Goal: Check status: Check status

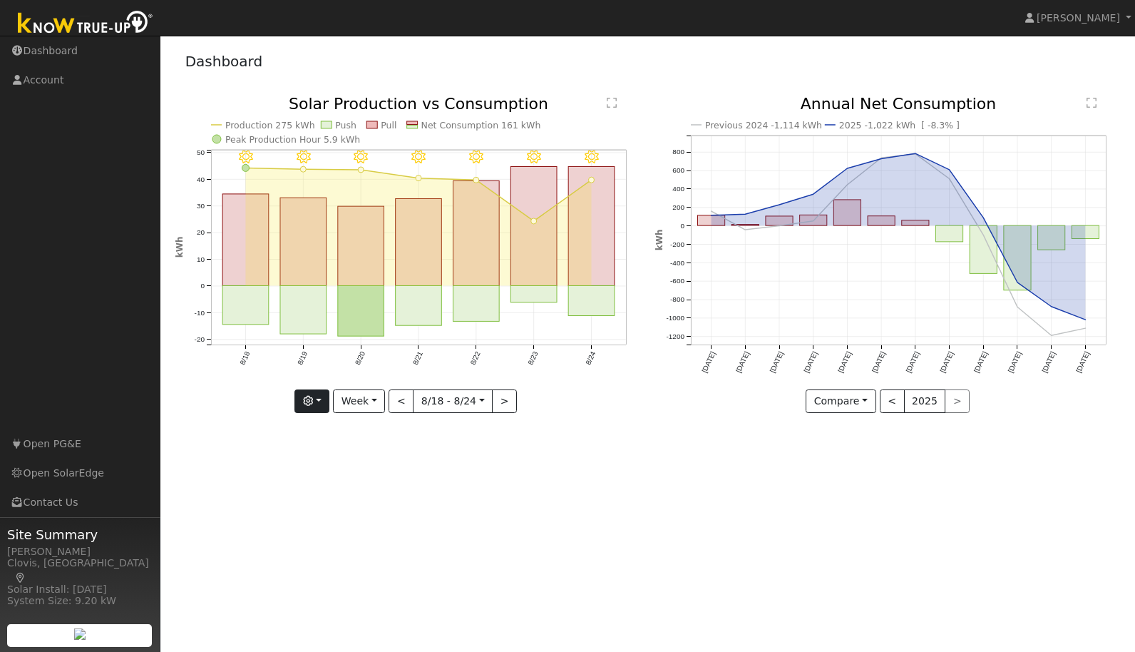
click at [317, 399] on button "button" at bounding box center [311, 401] width 35 height 24
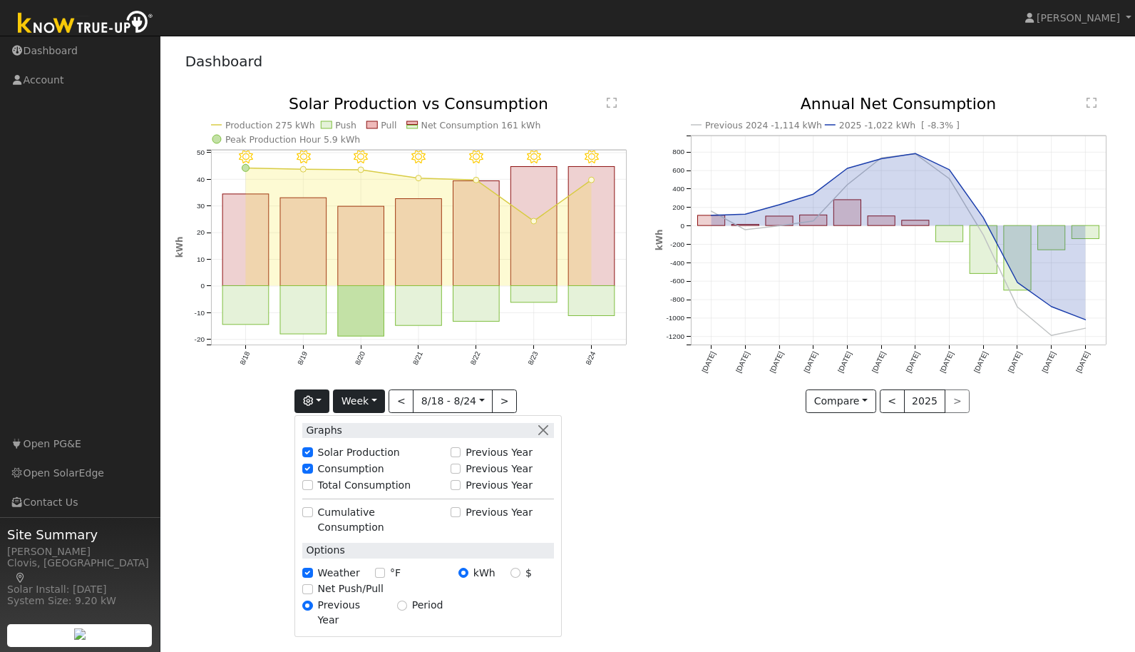
click at [378, 399] on button "Week" at bounding box center [359, 401] width 52 height 24
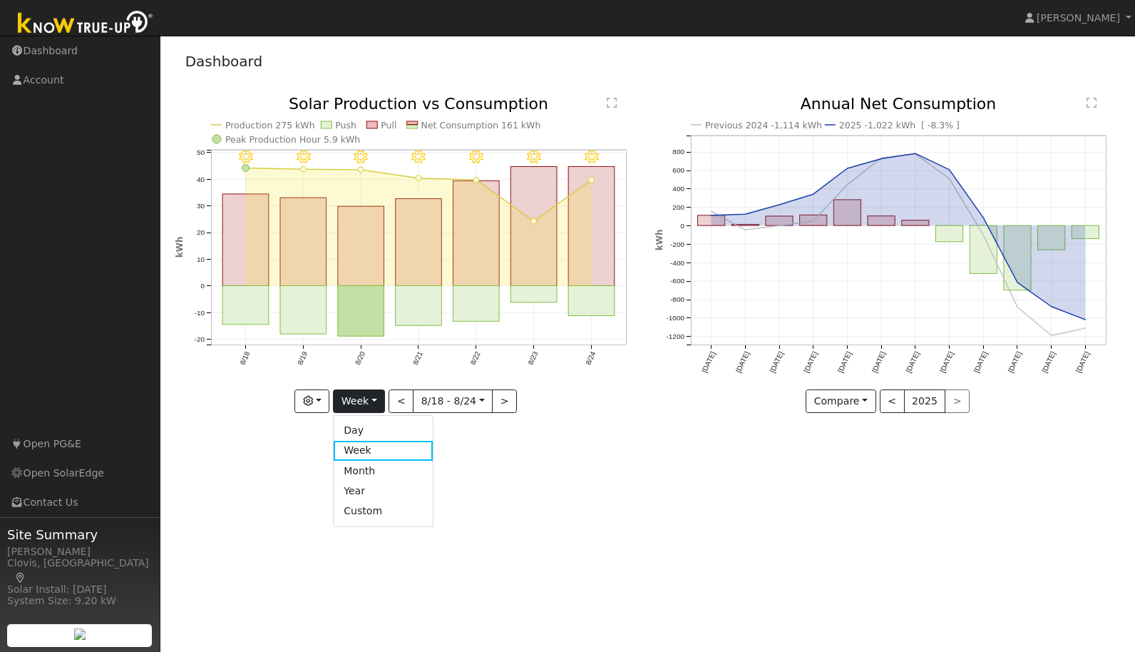
click at [363, 468] on link "Month" at bounding box center [383, 471] width 99 height 20
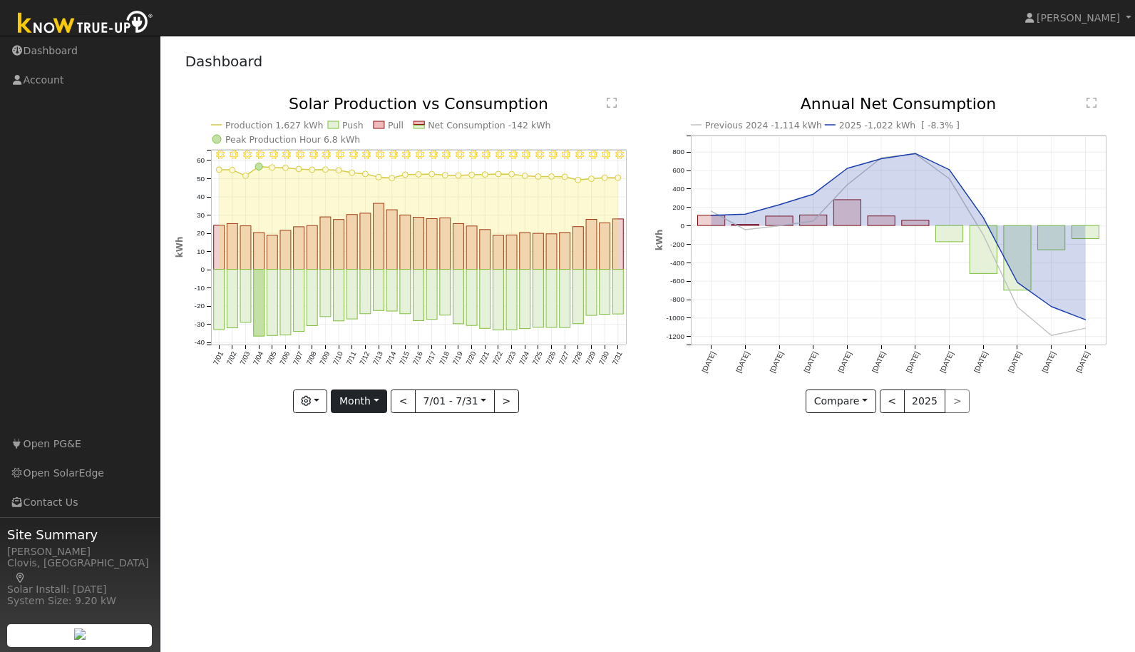
click at [379, 401] on button "Month" at bounding box center [359, 401] width 56 height 24
click at [357, 491] on link "Year" at bounding box center [381, 491] width 99 height 20
type input "[DATE]"
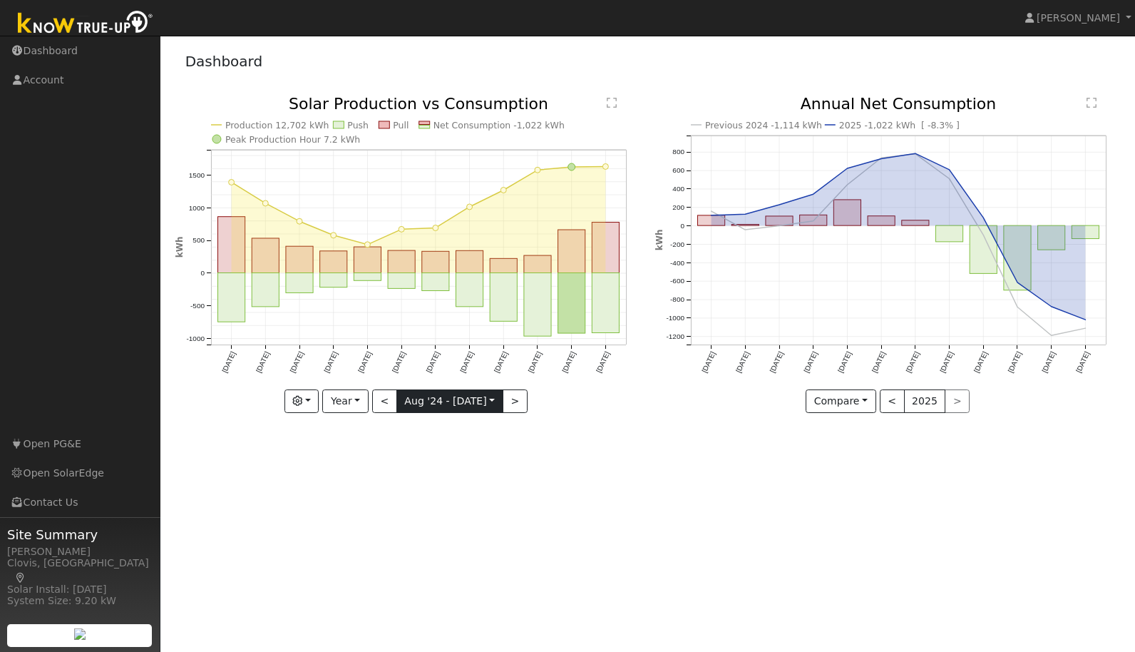
click at [445, 399] on input "[DATE]" at bounding box center [450, 401] width 106 height 23
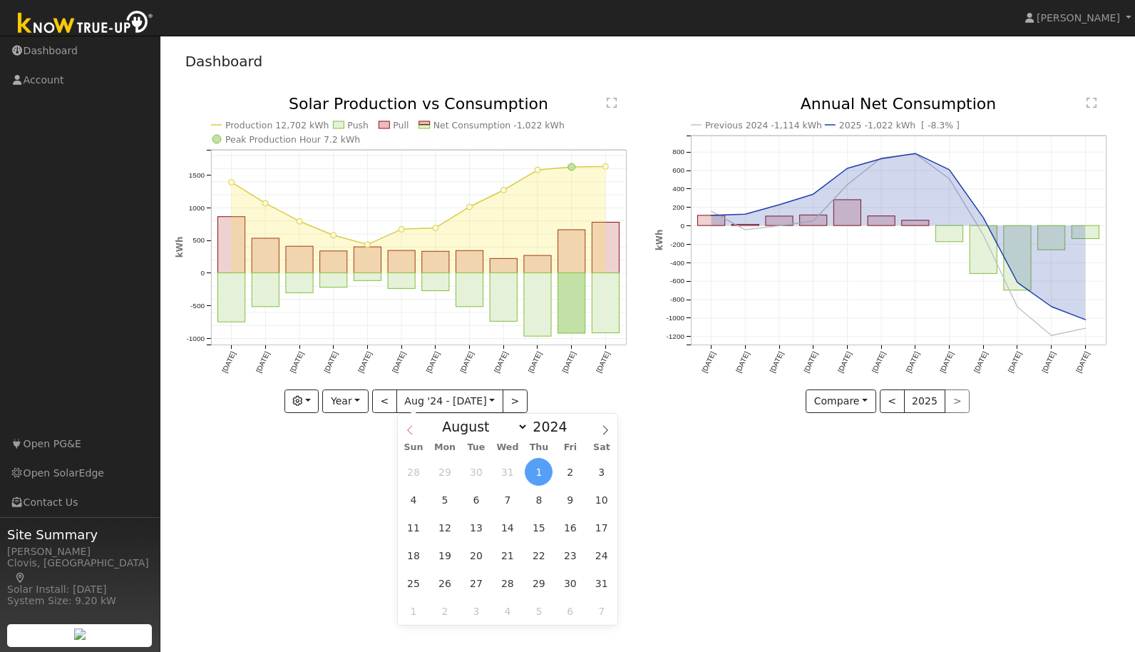
click at [411, 431] on icon at bounding box center [410, 430] width 10 height 10
click at [411, 430] on icon at bounding box center [410, 430] width 10 height 10
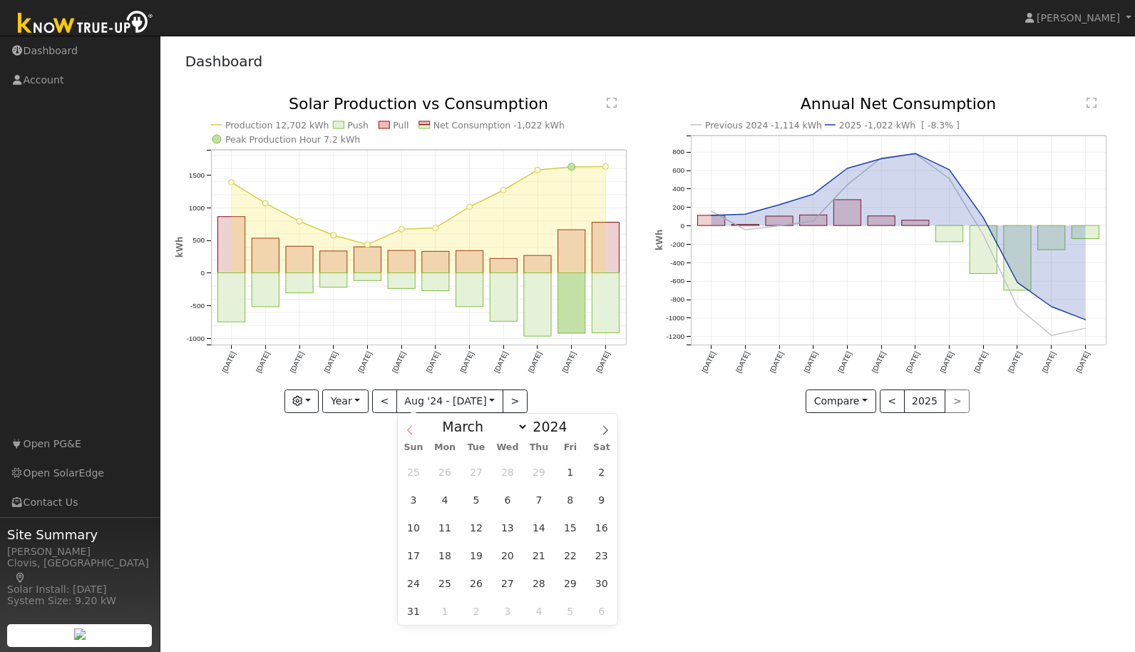
click at [411, 430] on icon at bounding box center [410, 430] width 10 height 10
select select "0"
click at [445, 471] on span "1" at bounding box center [445, 472] width 28 height 28
type input "[DATE]"
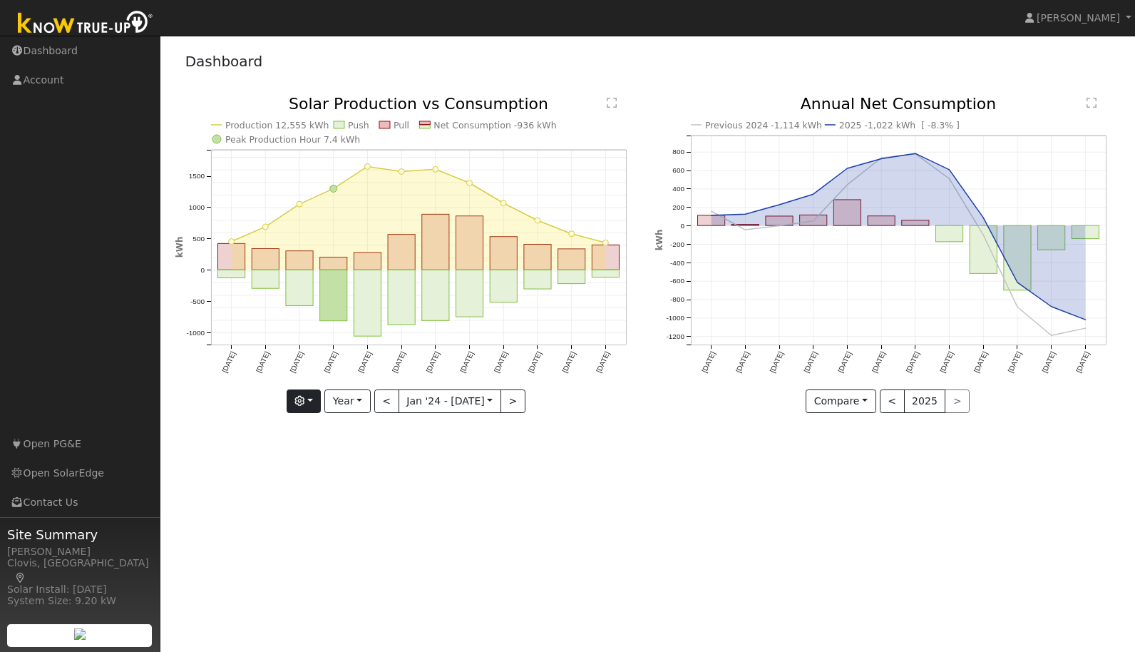
click at [312, 400] on button "button" at bounding box center [304, 401] width 35 height 24
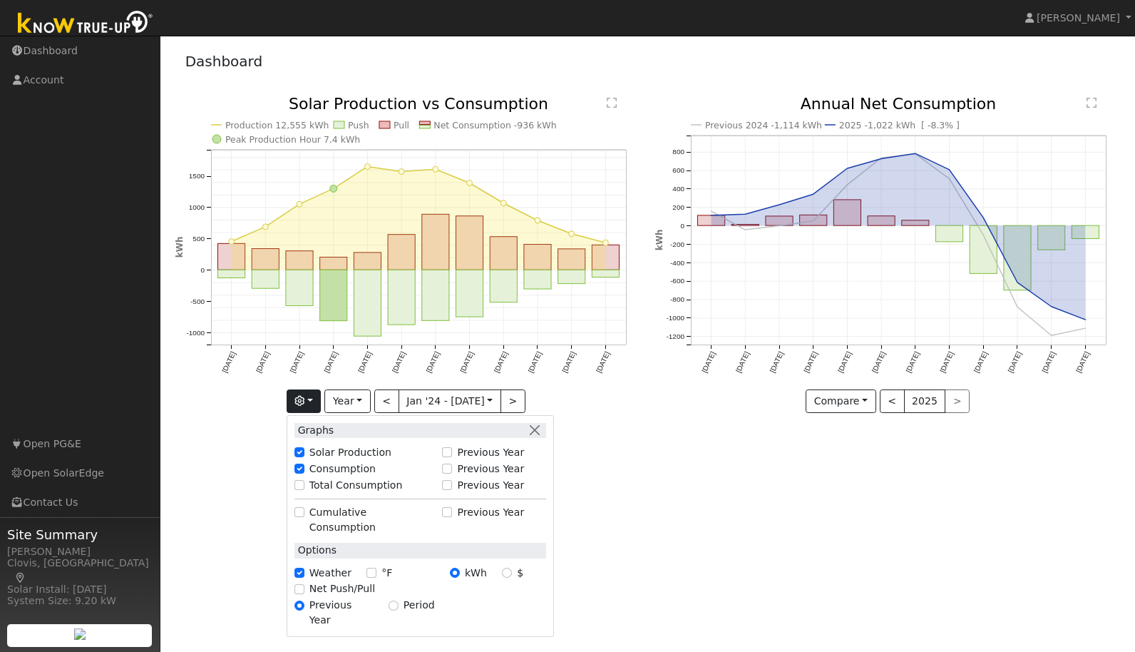
click at [242, 493] on div "User Profile First name Last name Email Email Notifications No Emails No Emails…" at bounding box center [647, 344] width 975 height 616
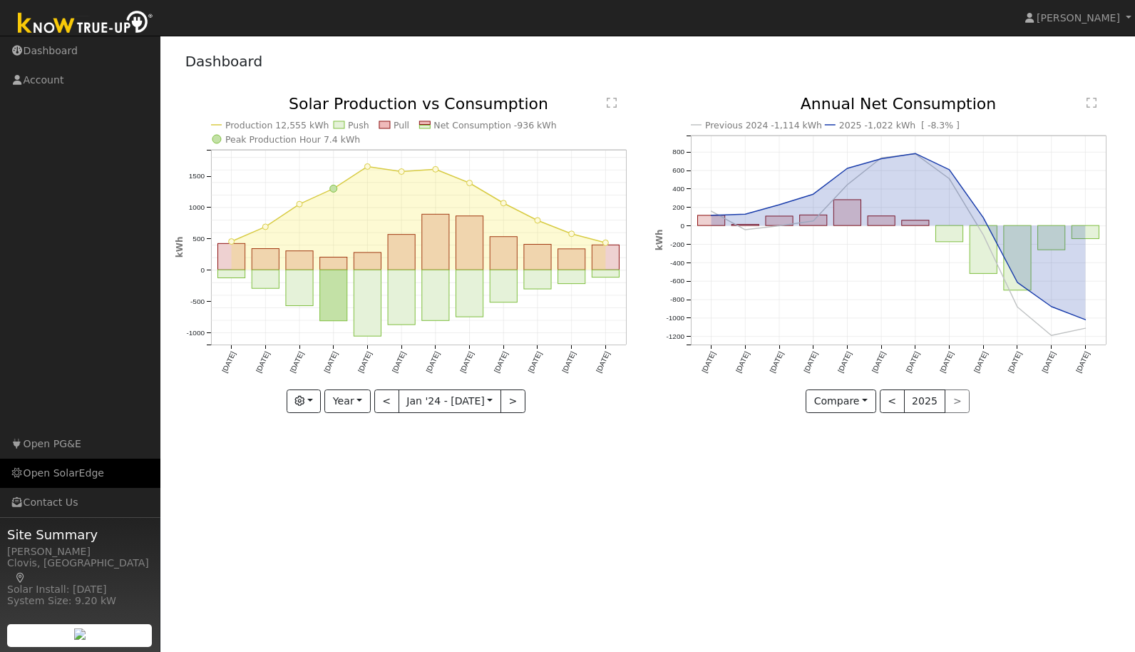
click at [68, 473] on link "Open SolarEdge" at bounding box center [80, 472] width 160 height 29
click at [310, 400] on button "button" at bounding box center [304, 401] width 35 height 24
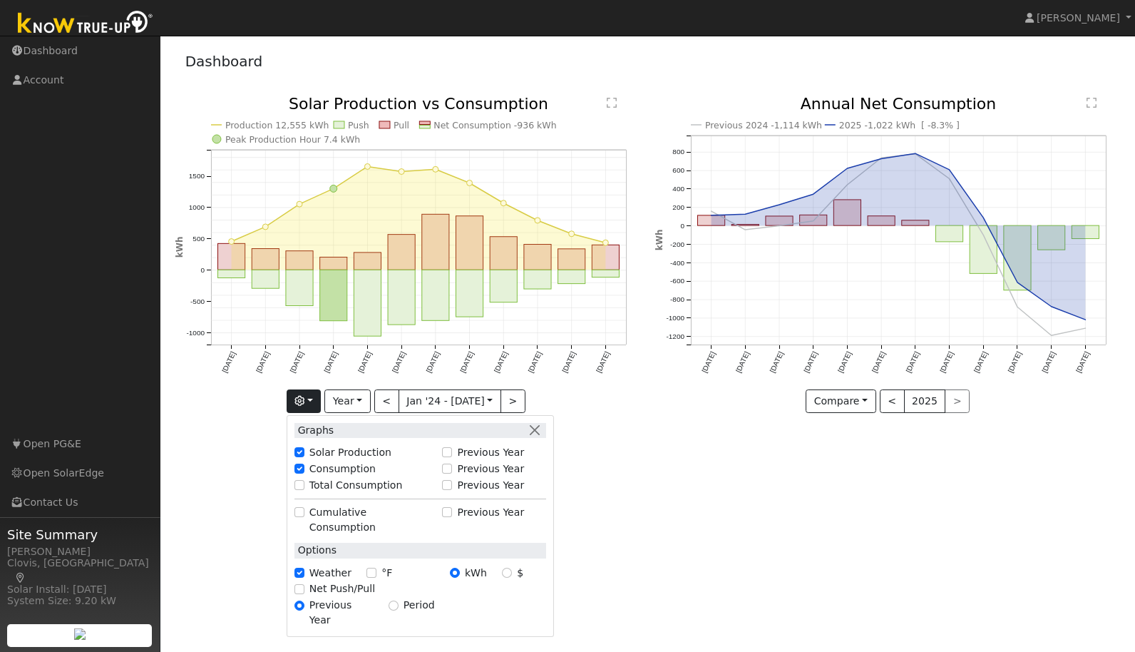
click at [297, 486] on input "Total Consumption" at bounding box center [299, 485] width 10 height 10
checkbox input "true"
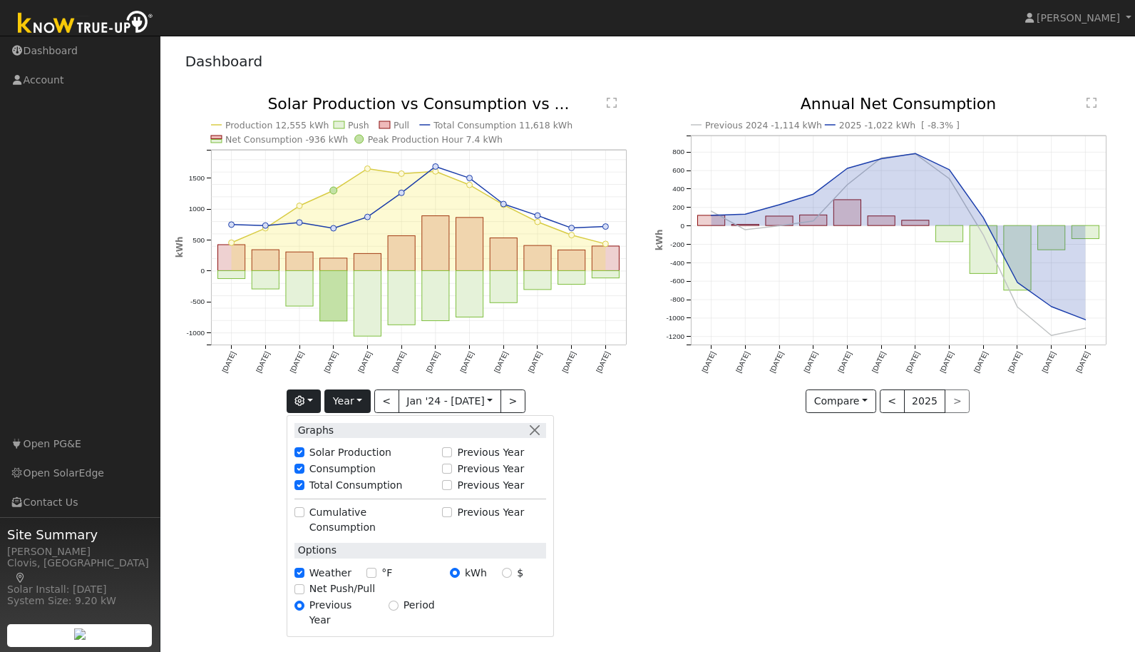
click at [359, 400] on button "Year" at bounding box center [347, 401] width 46 height 24
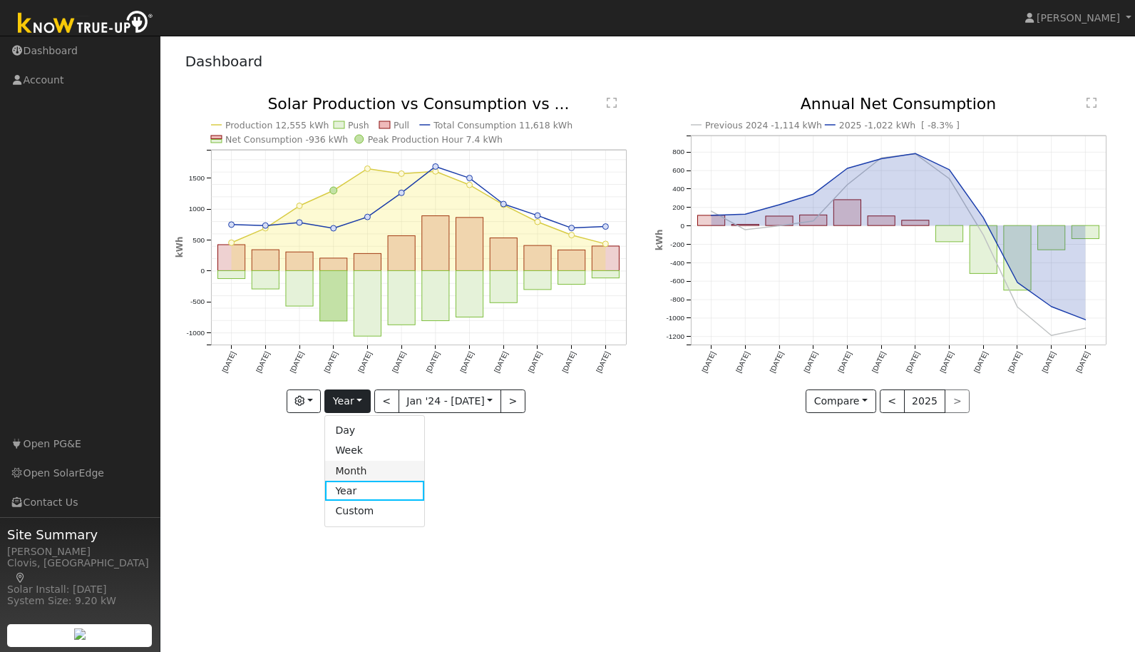
click at [339, 471] on link "Month" at bounding box center [374, 471] width 99 height 20
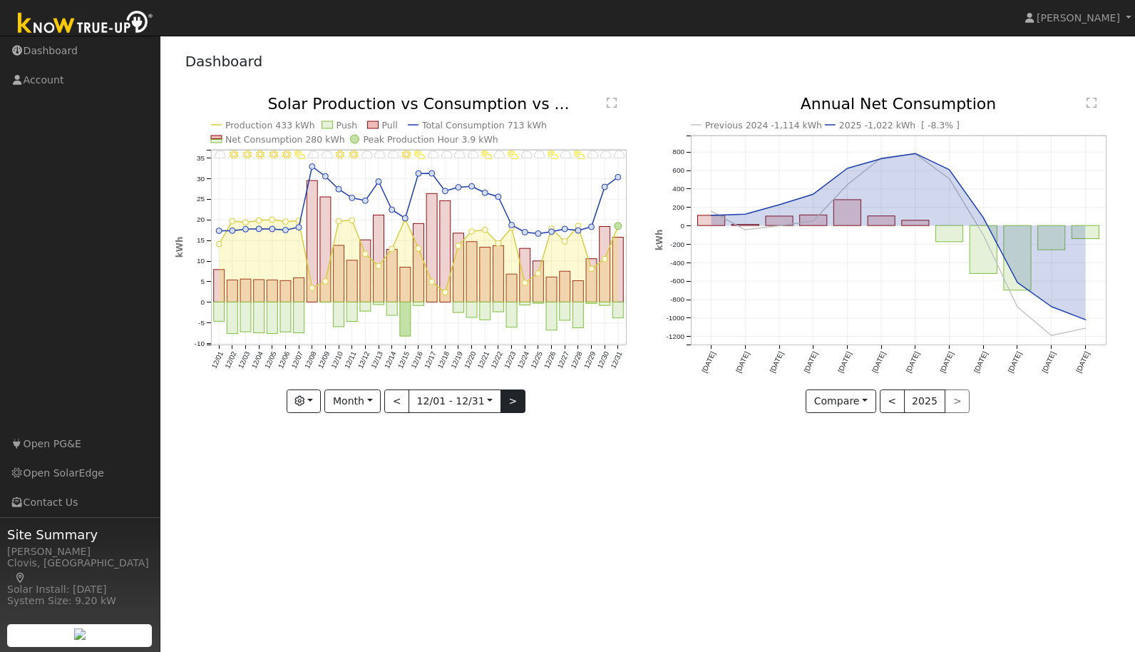
click at [508, 402] on button ">" at bounding box center [513, 401] width 25 height 24
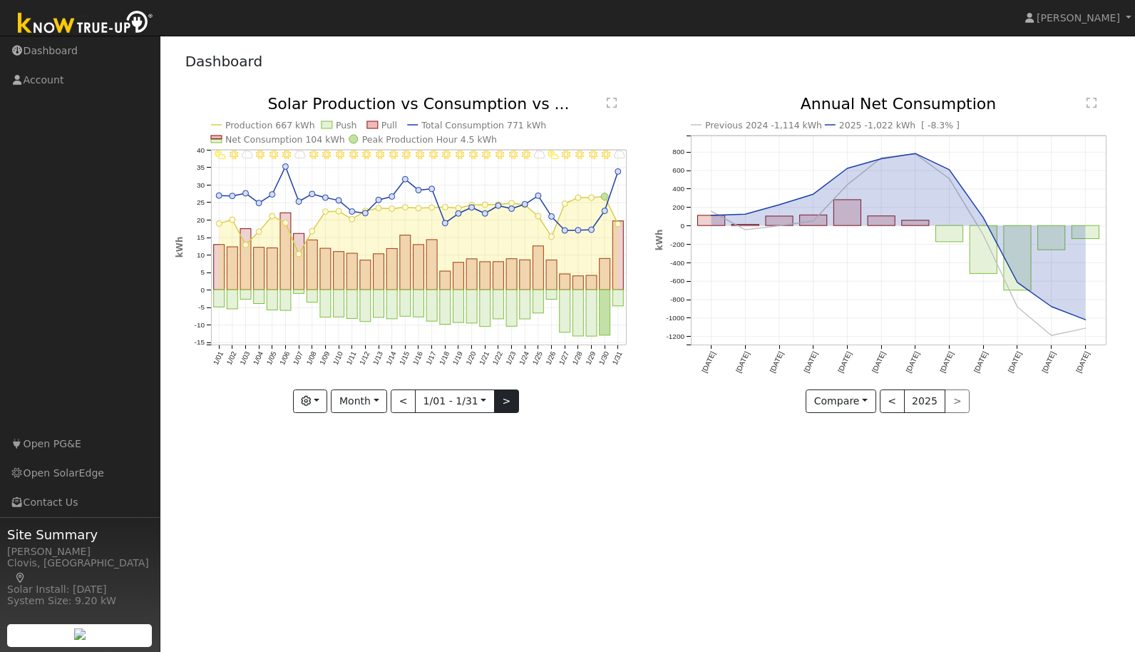
click at [508, 402] on button ">" at bounding box center [506, 401] width 25 height 24
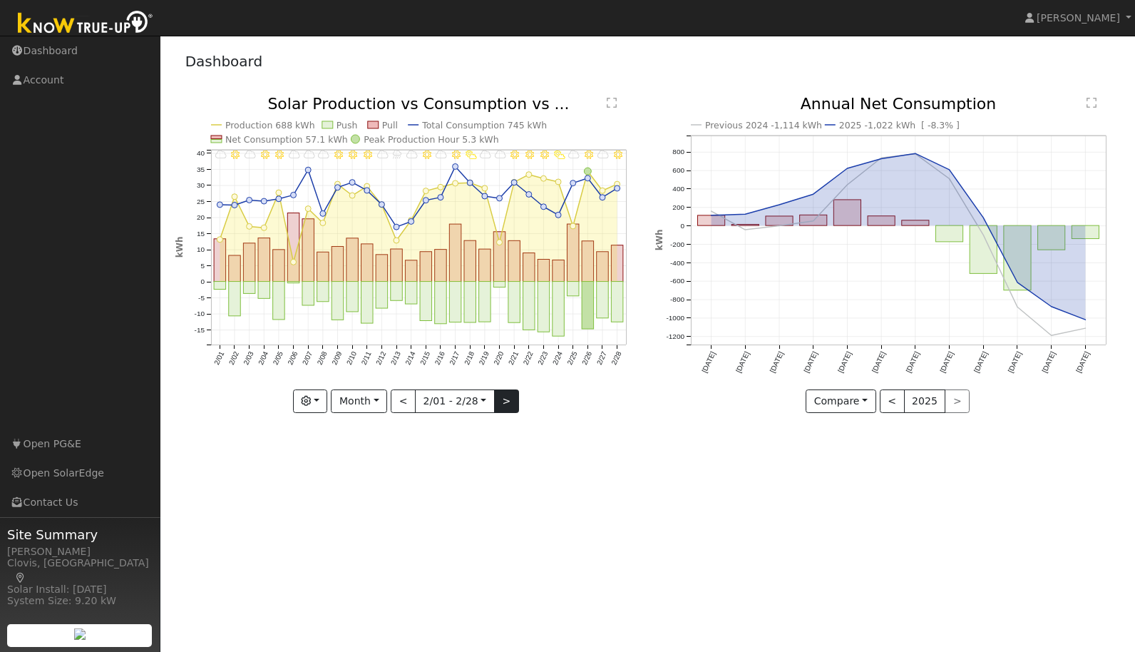
click at [507, 402] on button ">" at bounding box center [506, 401] width 25 height 24
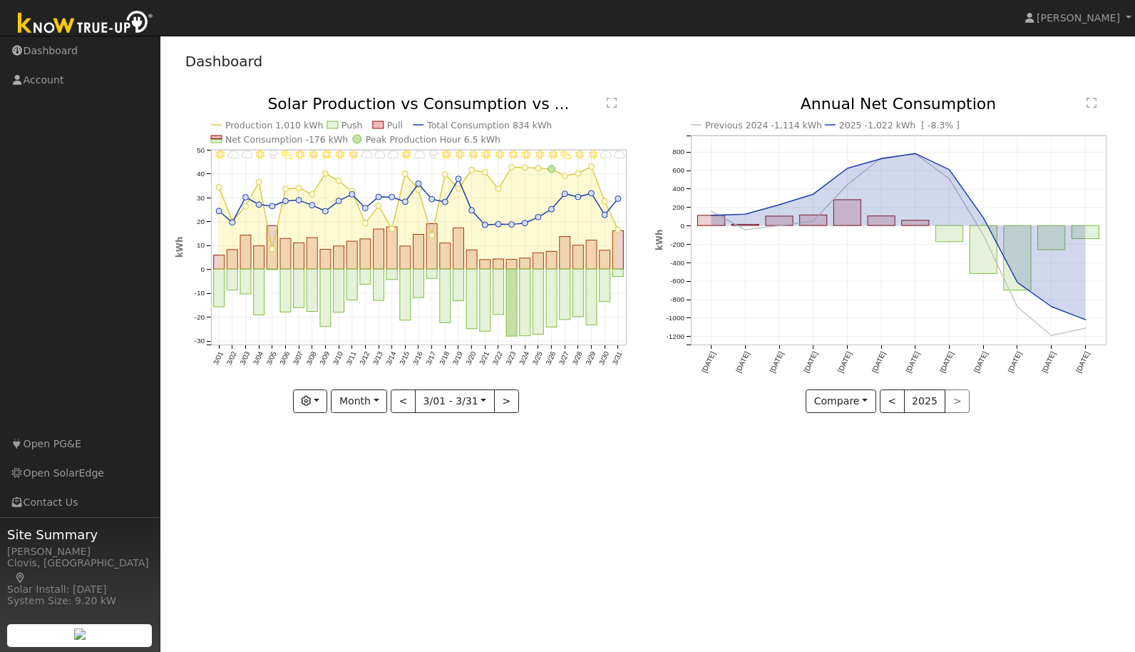
click at [508, 402] on div "3/31 - Cloudy 3/30 - Cloudy 3/29 - Clear 3/28 - MostlyClear 3/27 - PartlyCloudy…" at bounding box center [407, 254] width 465 height 317
click at [507, 402] on button ">" at bounding box center [506, 401] width 25 height 24
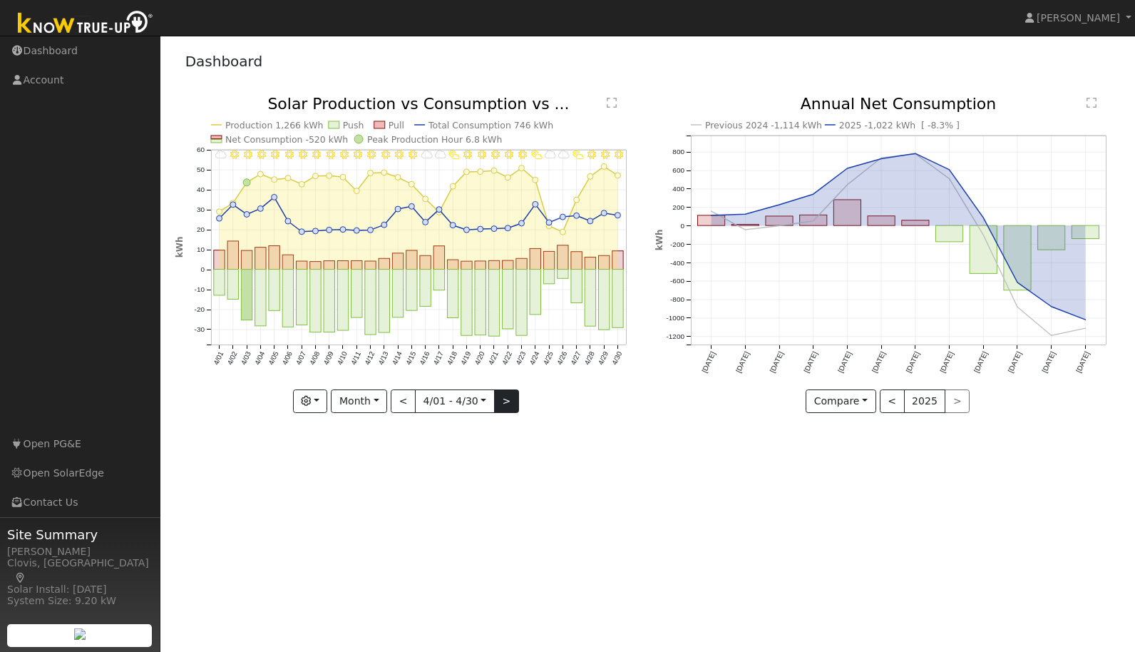
click at [507, 402] on button ">" at bounding box center [506, 401] width 25 height 24
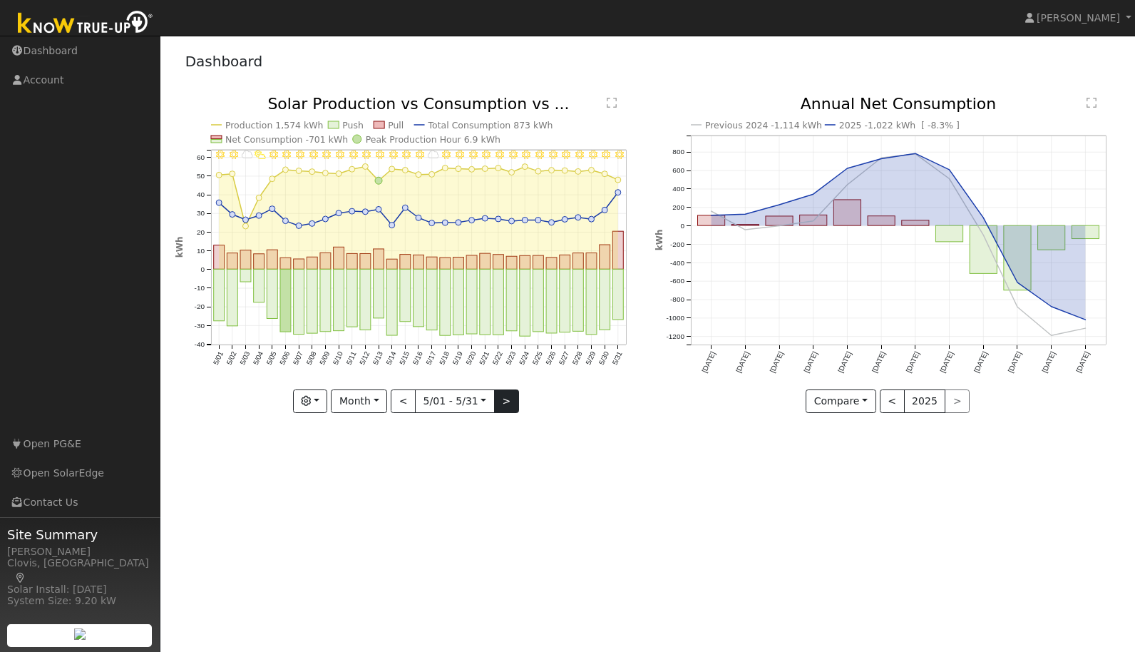
click at [507, 402] on button ">" at bounding box center [506, 401] width 25 height 24
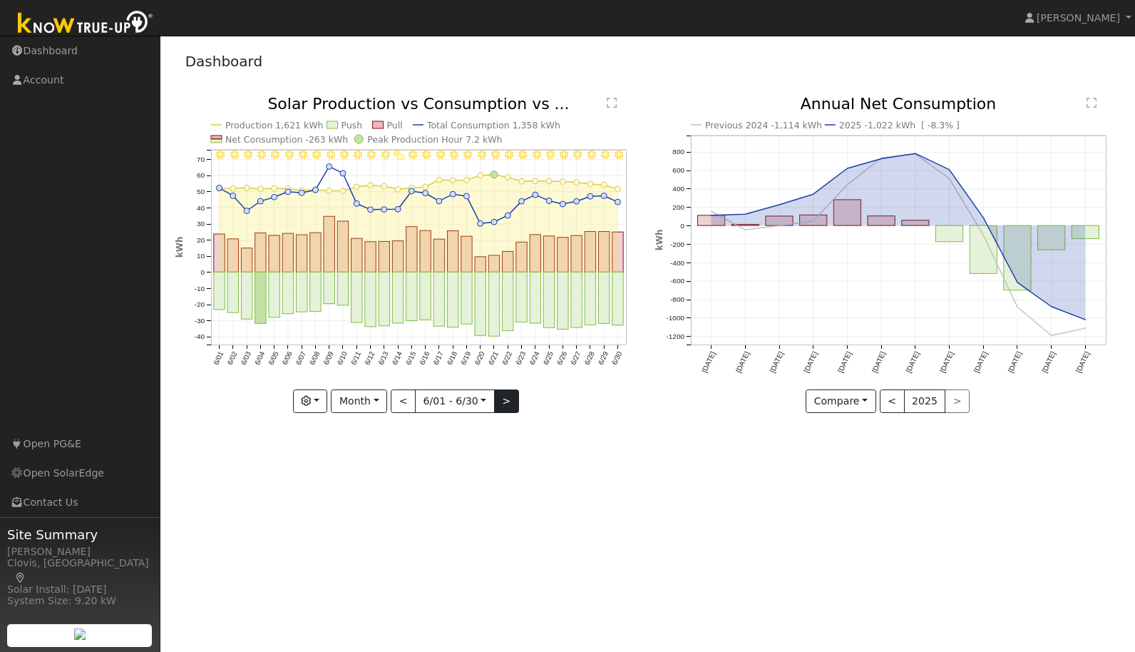
click at [507, 402] on button ">" at bounding box center [506, 401] width 25 height 24
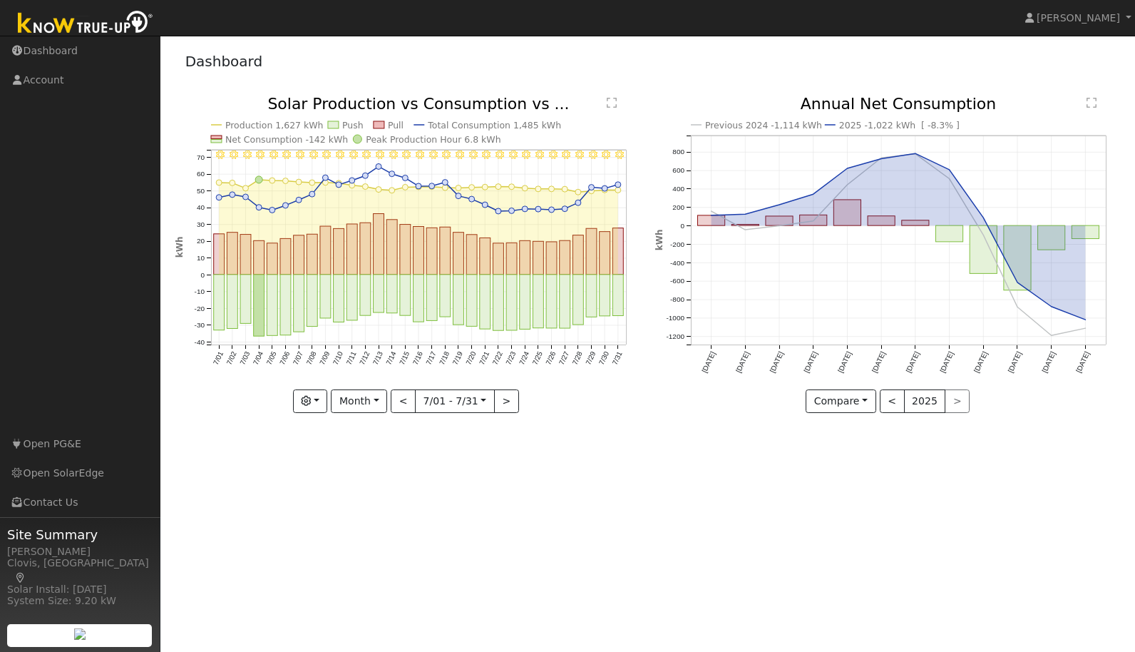
click at [507, 401] on button ">" at bounding box center [506, 401] width 25 height 24
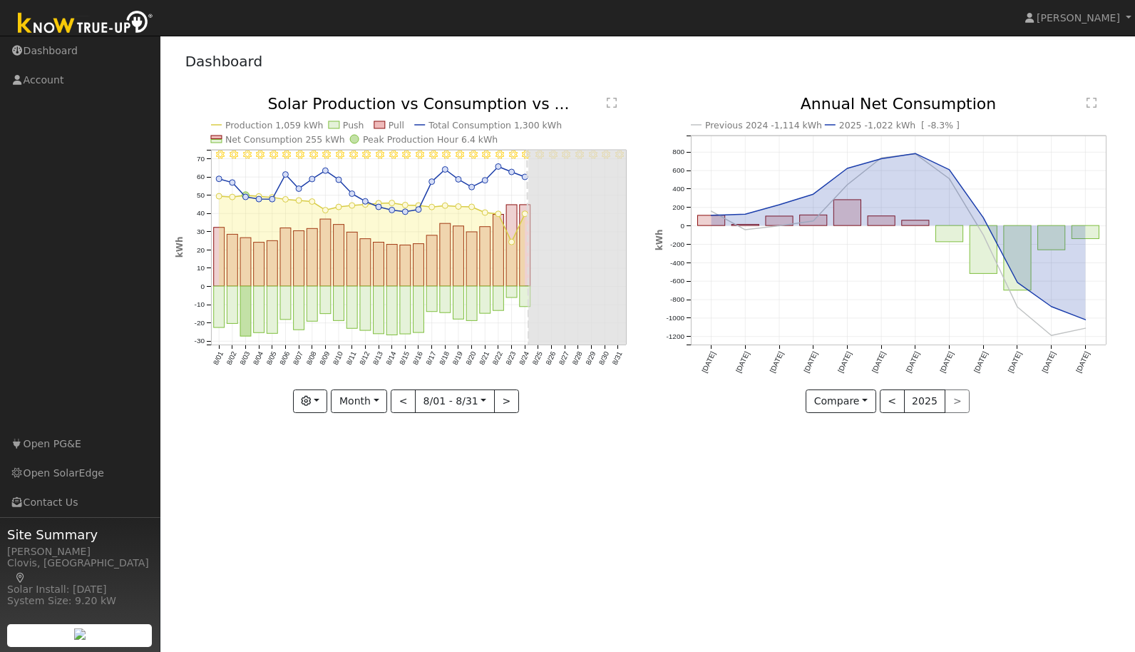
click at [507, 401] on button ">" at bounding box center [506, 401] width 25 height 24
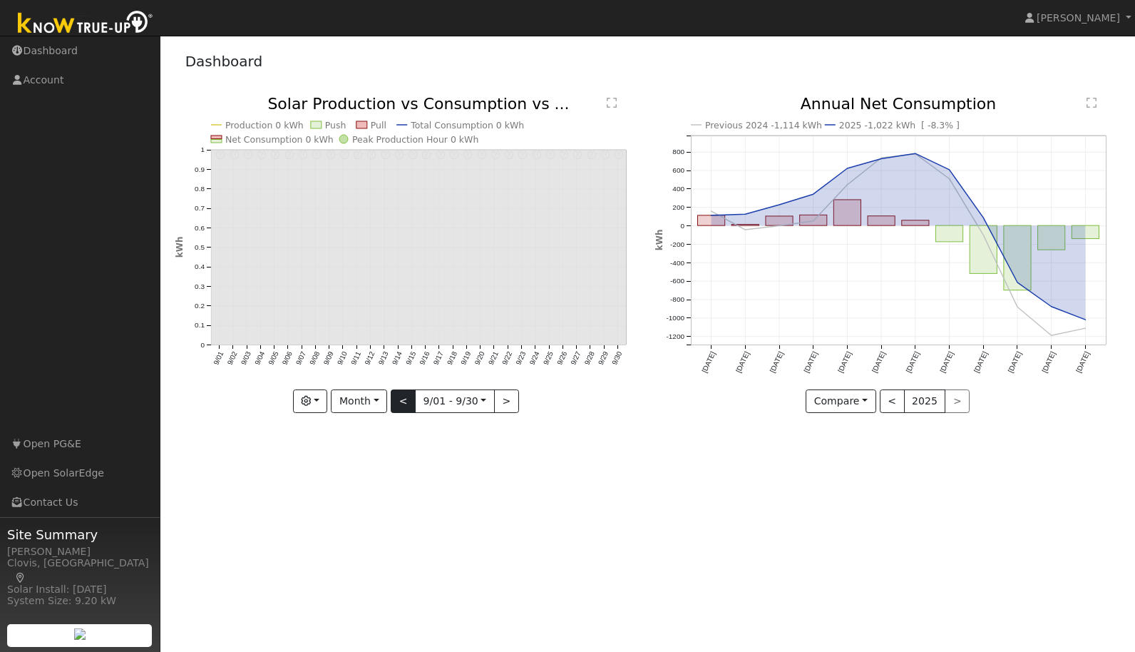
click at [404, 401] on button "<" at bounding box center [403, 401] width 25 height 24
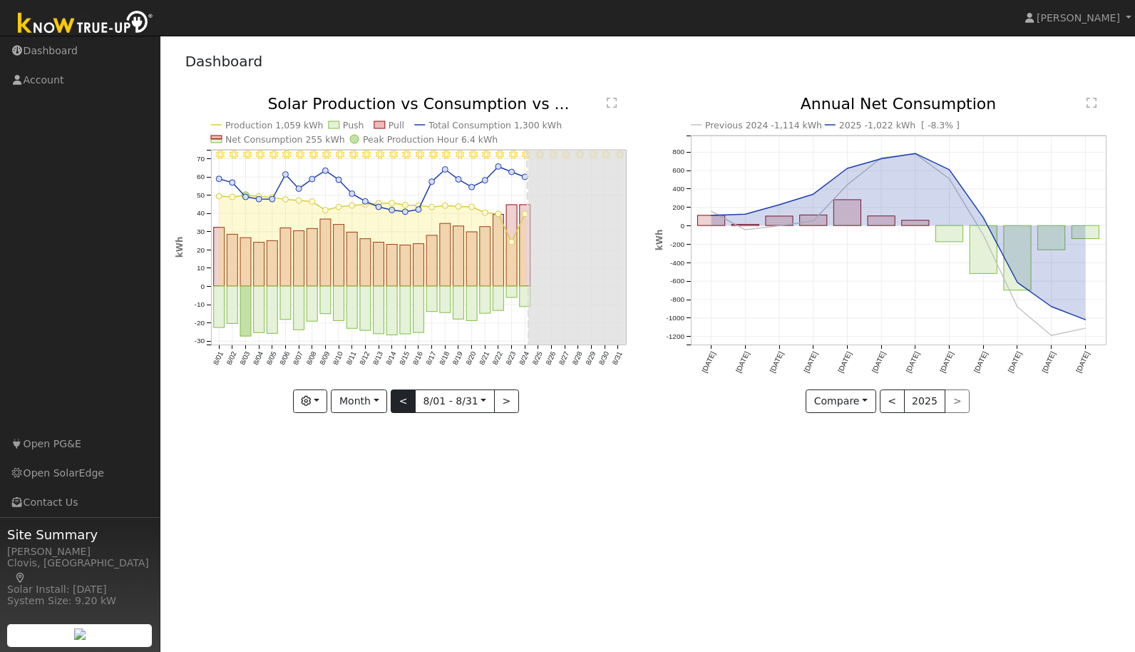
click at [404, 401] on button "<" at bounding box center [403, 401] width 25 height 24
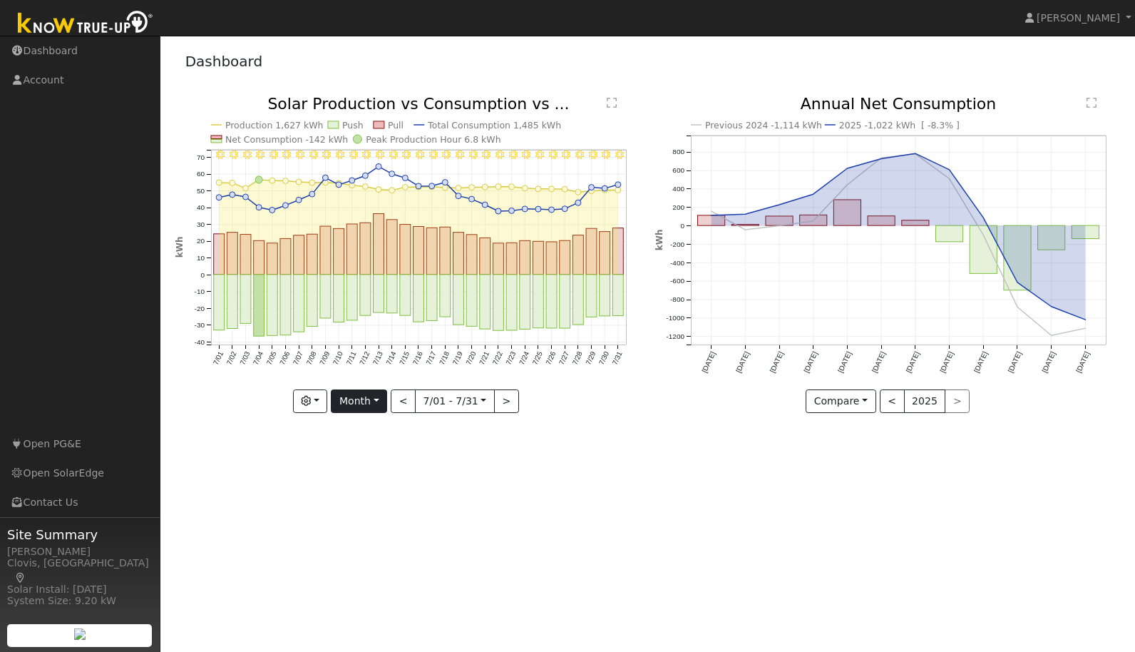
click at [381, 396] on button "Month" at bounding box center [359, 401] width 56 height 24
click at [356, 488] on link "Year" at bounding box center [381, 491] width 99 height 20
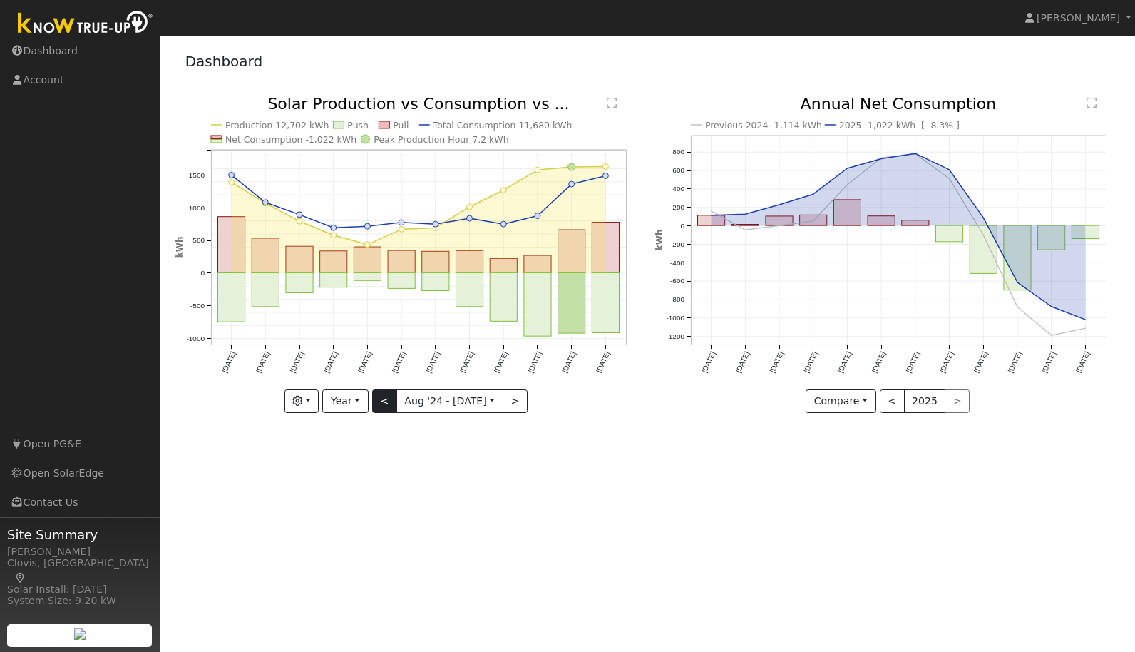
click at [387, 399] on button "<" at bounding box center [384, 401] width 25 height 24
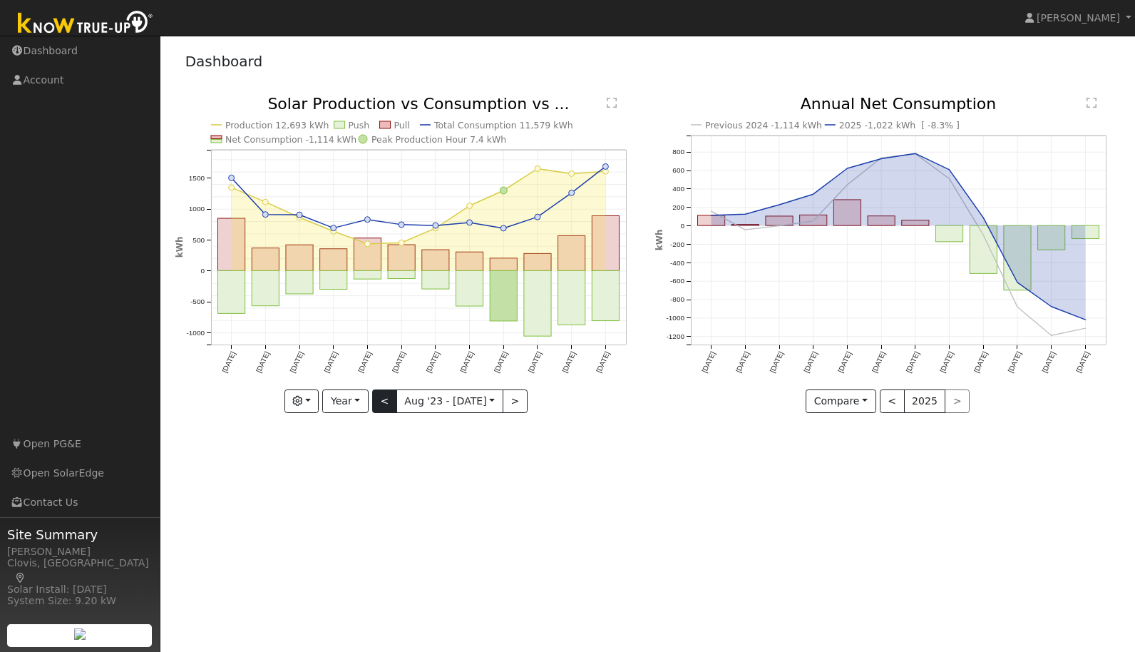
click at [387, 400] on button "<" at bounding box center [384, 401] width 25 height 24
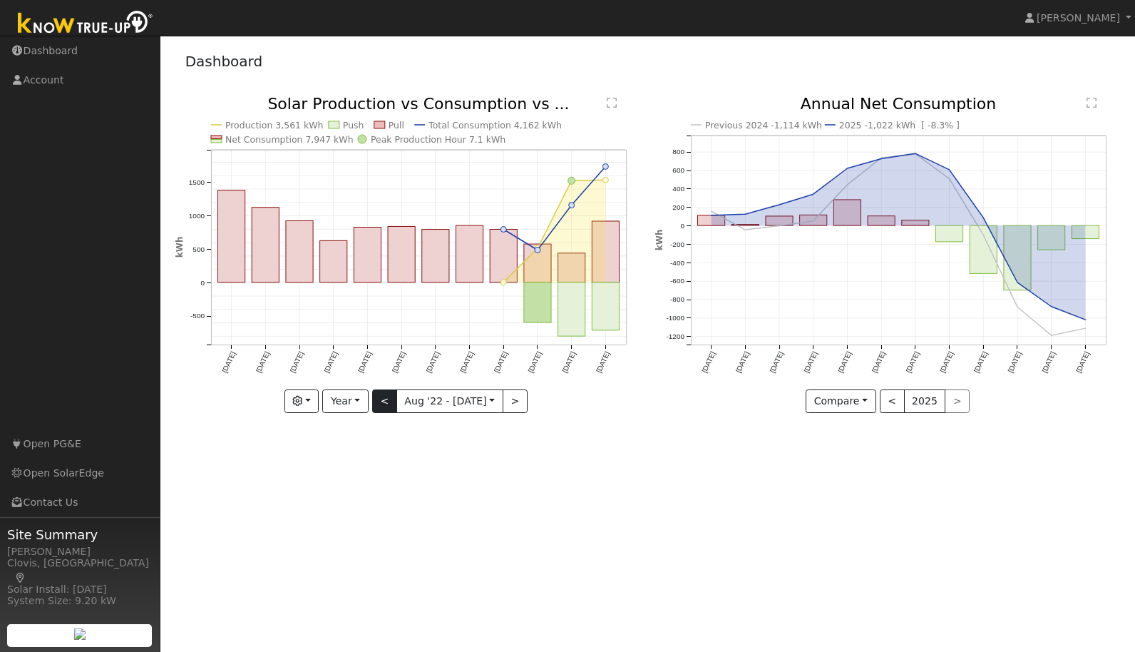
click at [386, 401] on button "<" at bounding box center [384, 401] width 25 height 24
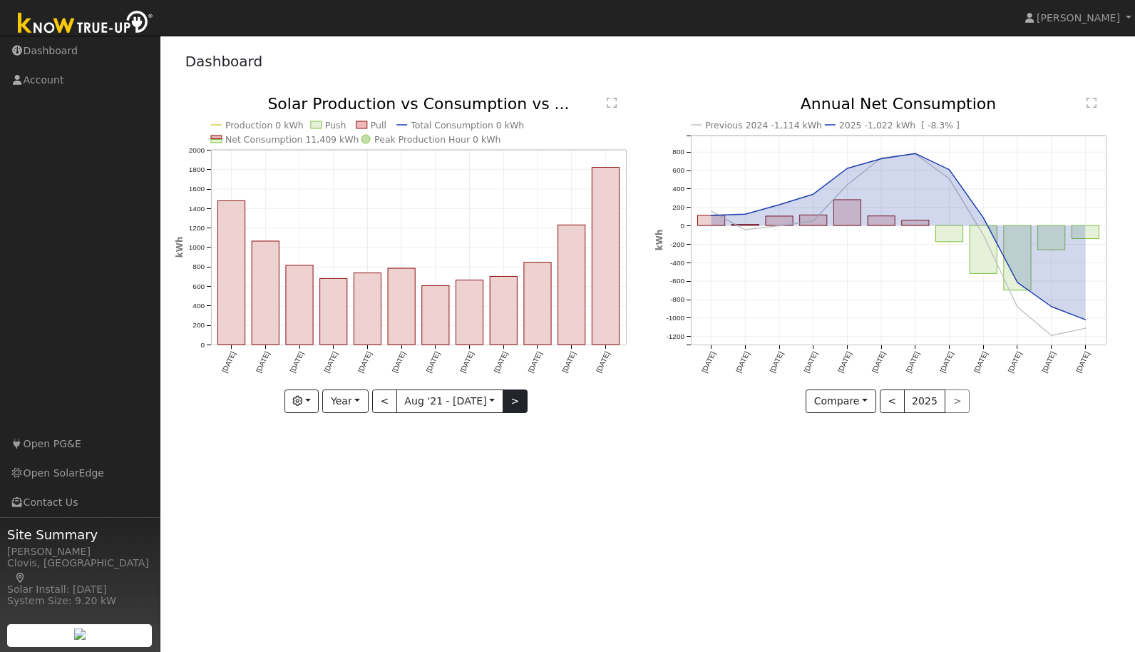
click at [512, 401] on button ">" at bounding box center [515, 401] width 25 height 24
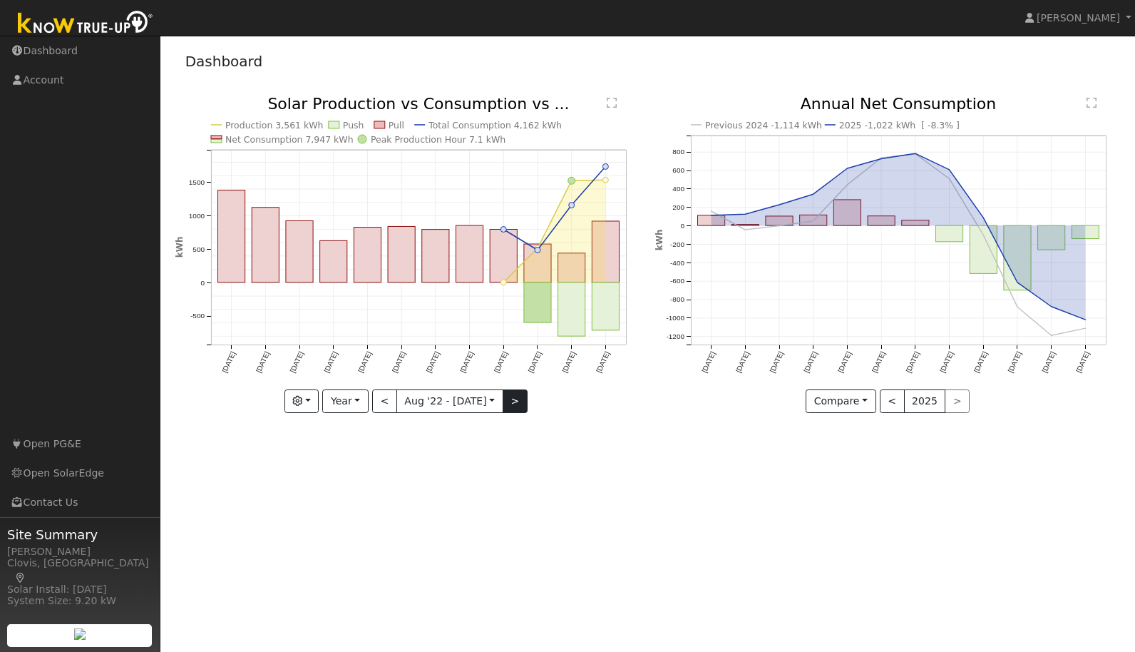
click at [512, 401] on button ">" at bounding box center [515, 401] width 25 height 24
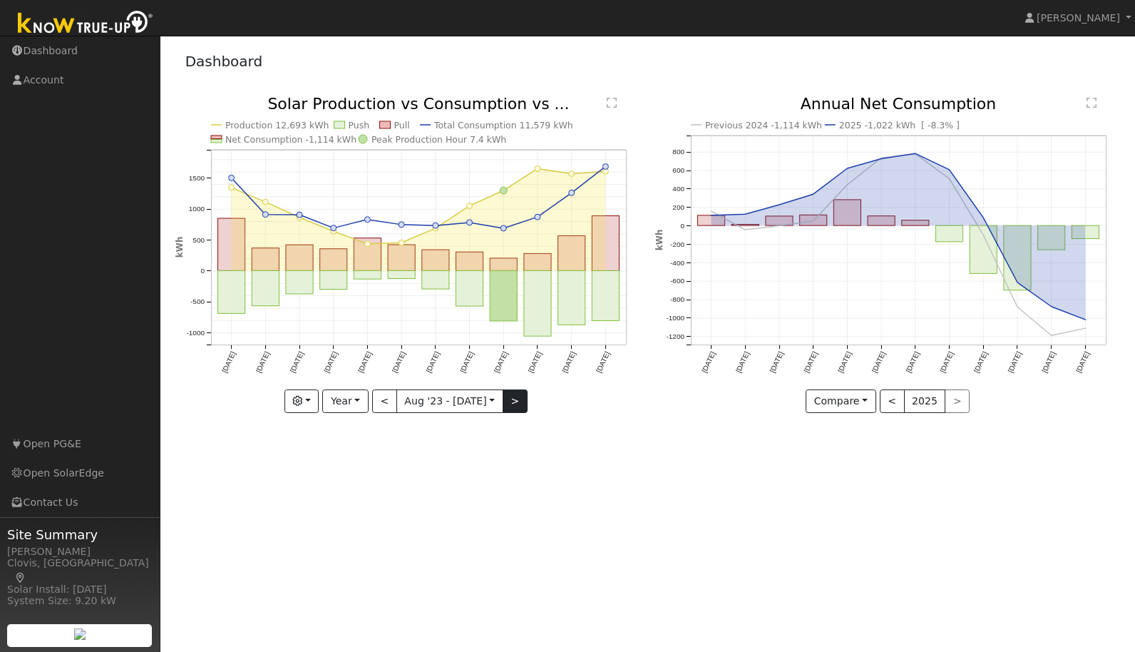
click at [512, 401] on button ">" at bounding box center [515, 401] width 25 height 24
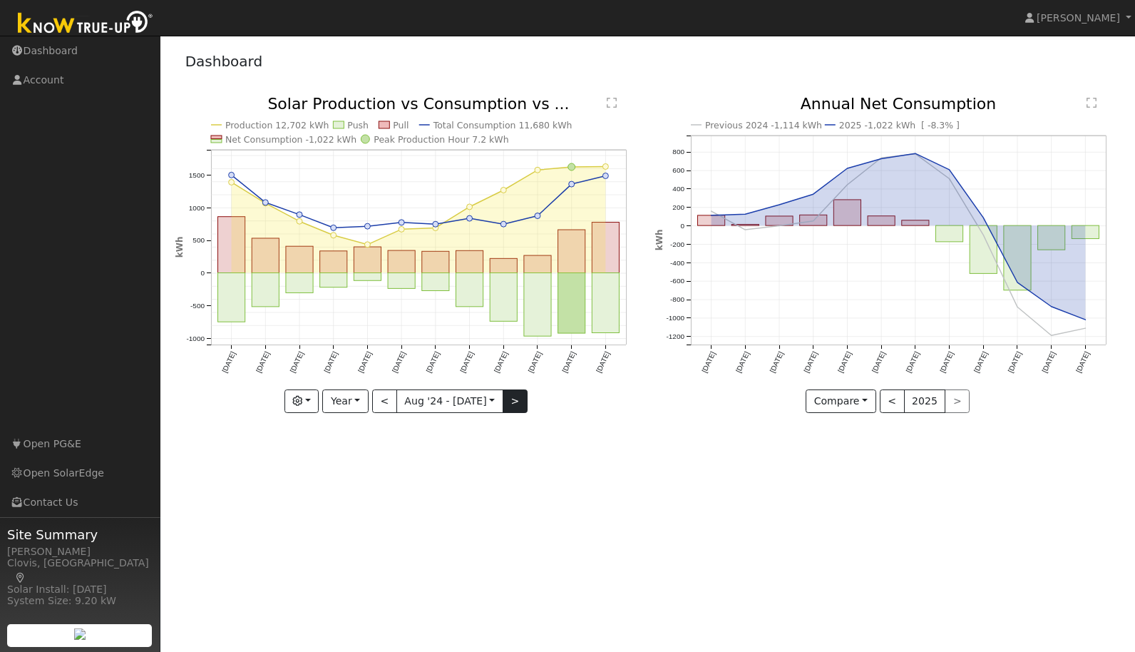
click at [512, 401] on button ">" at bounding box center [515, 401] width 25 height 24
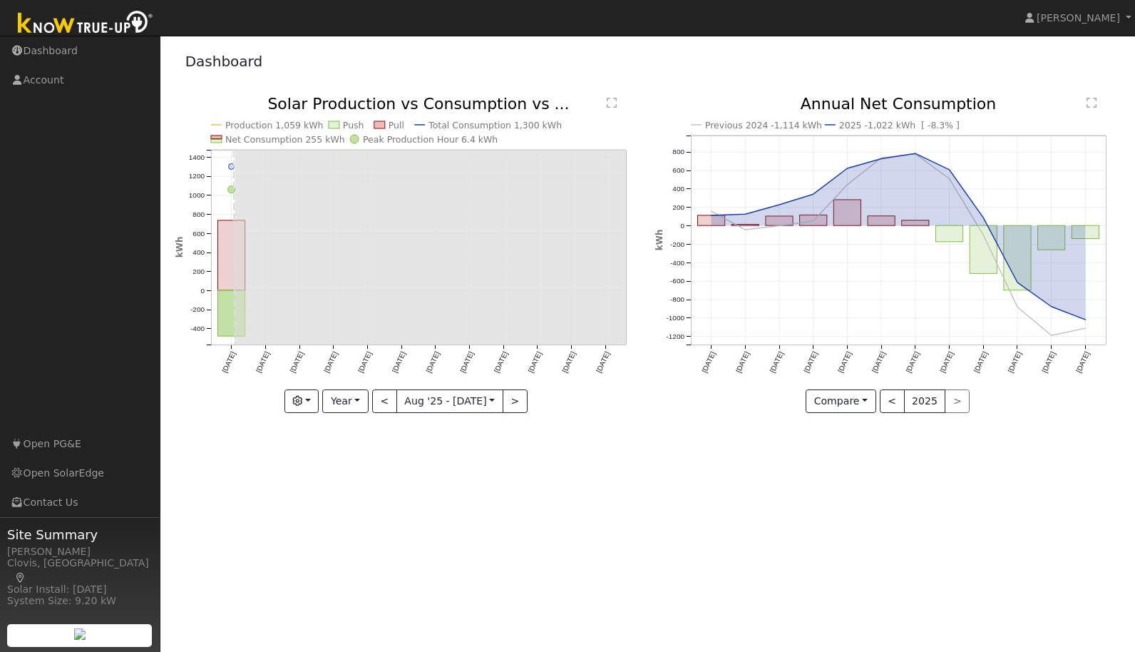
click at [384, 400] on button "<" at bounding box center [384, 401] width 25 height 24
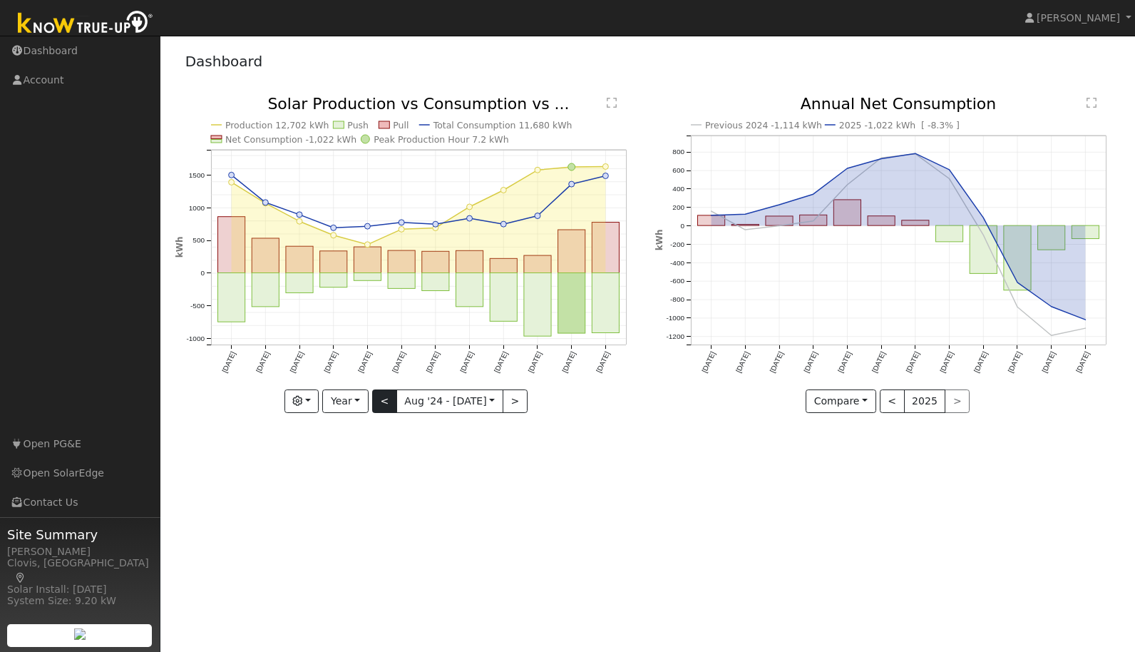
click at [387, 399] on button "<" at bounding box center [384, 401] width 25 height 24
type input "[DATE]"
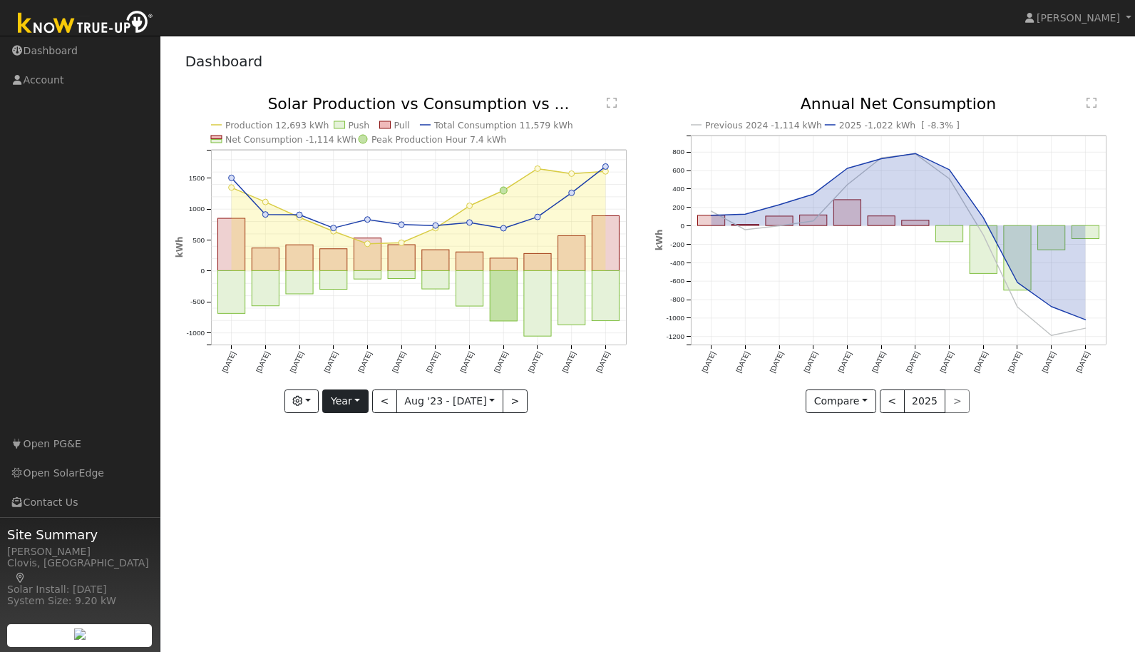
click at [362, 399] on button "Year" at bounding box center [345, 401] width 46 height 24
click at [352, 506] on link "Custom" at bounding box center [372, 511] width 99 height 20
click at [367, 401] on button "<" at bounding box center [369, 401] width 25 height 24
type input "[DATE]"
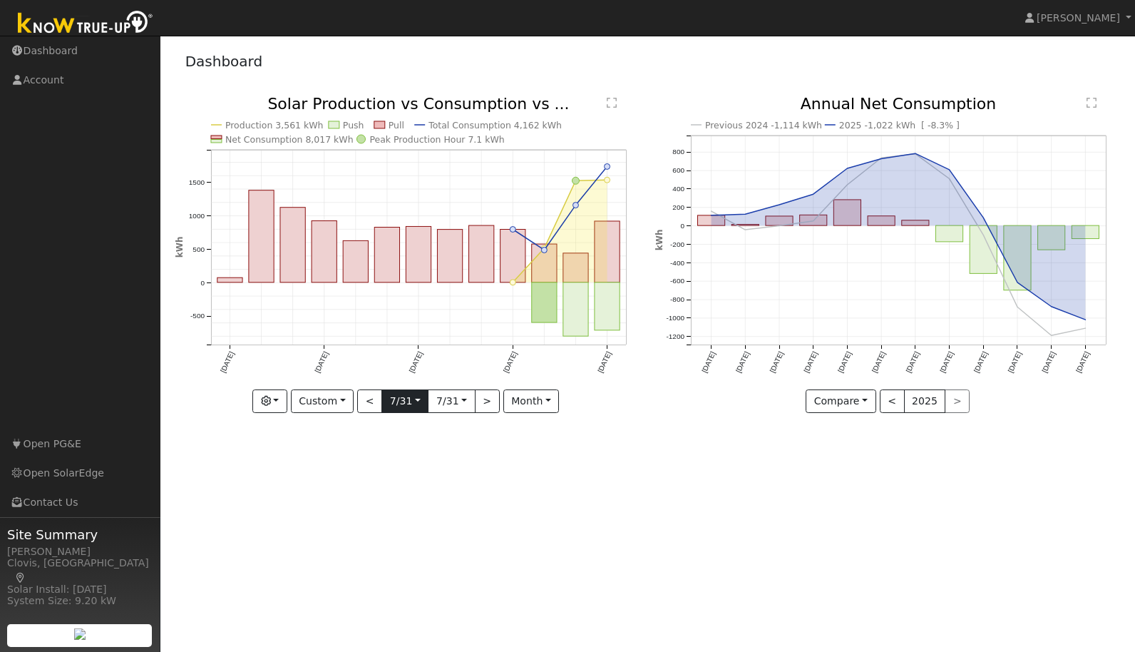
click at [417, 400] on input "[DATE]" at bounding box center [405, 401] width 46 height 23
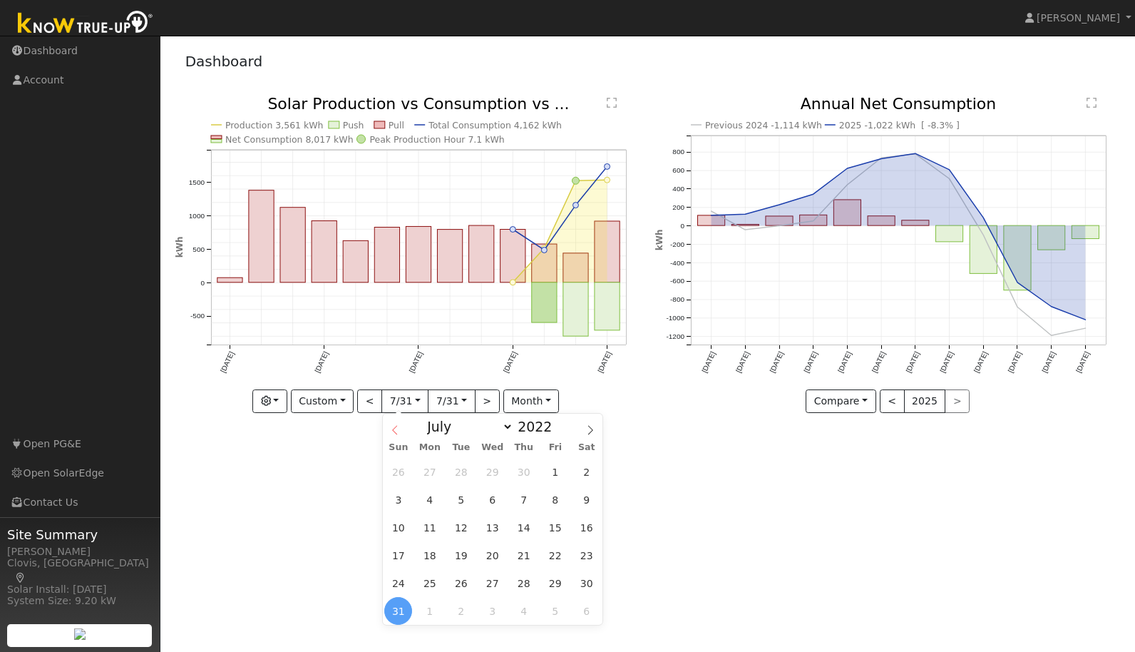
click at [399, 430] on span at bounding box center [395, 426] width 24 height 24
click at [401, 430] on span at bounding box center [395, 426] width 24 height 24
click at [400, 431] on span at bounding box center [395, 426] width 24 height 24
click at [400, 430] on span at bounding box center [395, 426] width 24 height 24
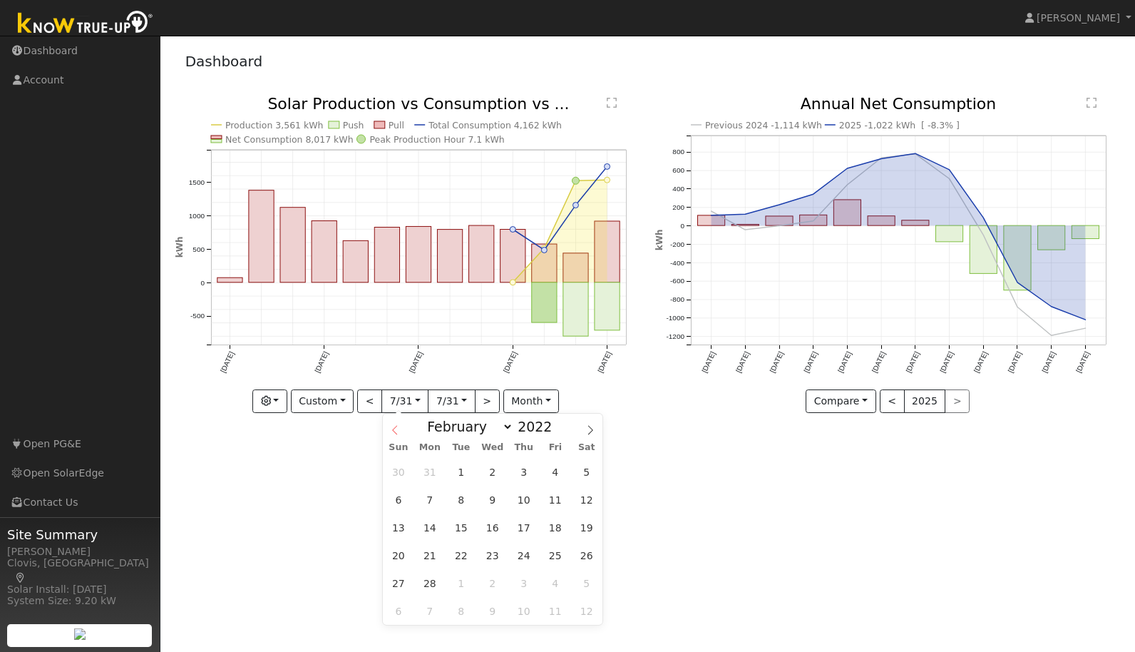
click at [400, 429] on span at bounding box center [395, 426] width 24 height 24
click at [590, 428] on icon at bounding box center [590, 430] width 10 height 10
select select "1"
click at [558, 431] on span at bounding box center [560, 430] width 10 height 8
click at [558, 423] on span at bounding box center [560, 423] width 10 height 8
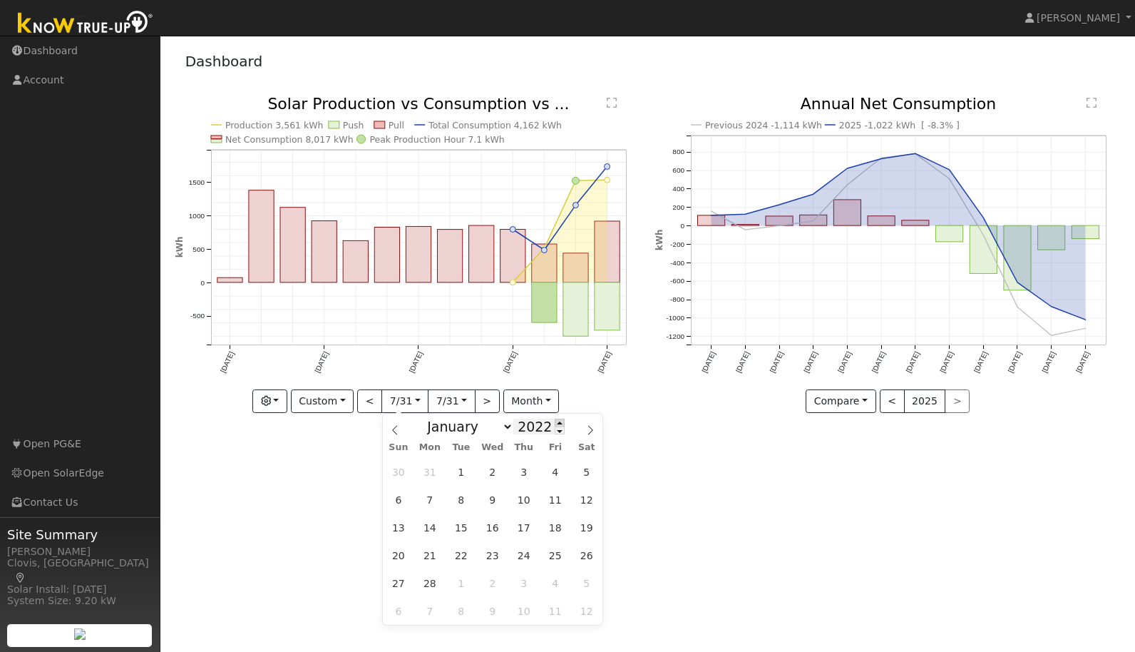
click at [558, 423] on span at bounding box center [560, 423] width 10 height 8
click at [558, 422] on span at bounding box center [560, 423] width 10 height 8
type input "2024"
click at [391, 431] on icon at bounding box center [395, 430] width 10 height 10
select select "0"
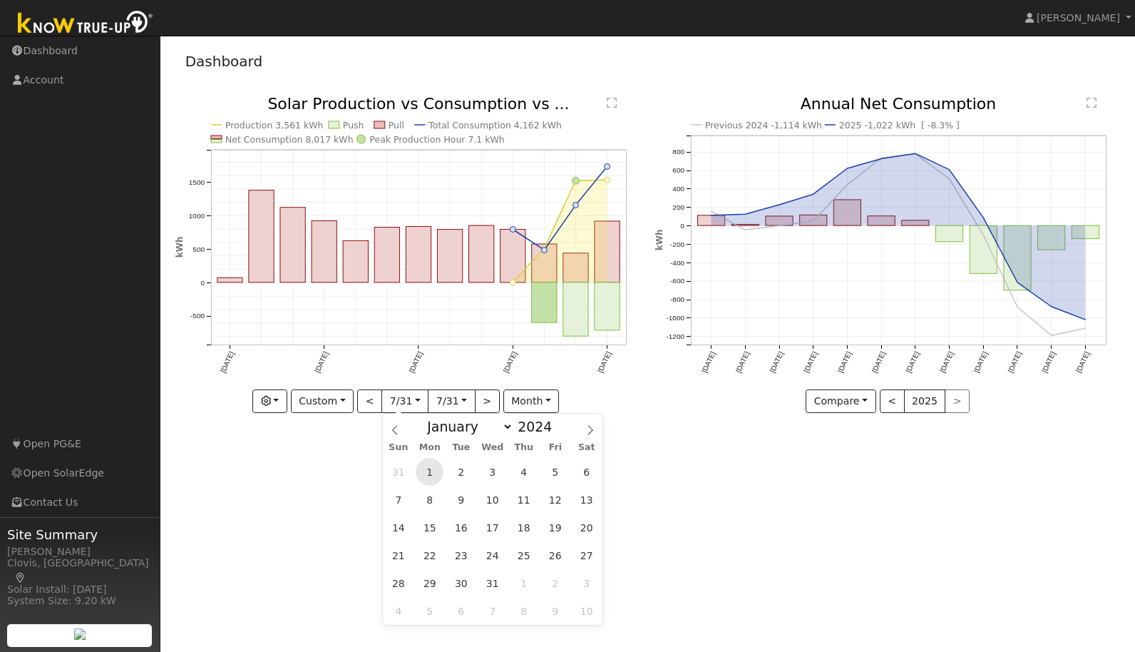
click at [426, 471] on span "1" at bounding box center [430, 472] width 28 height 28
type input "[DATE]"
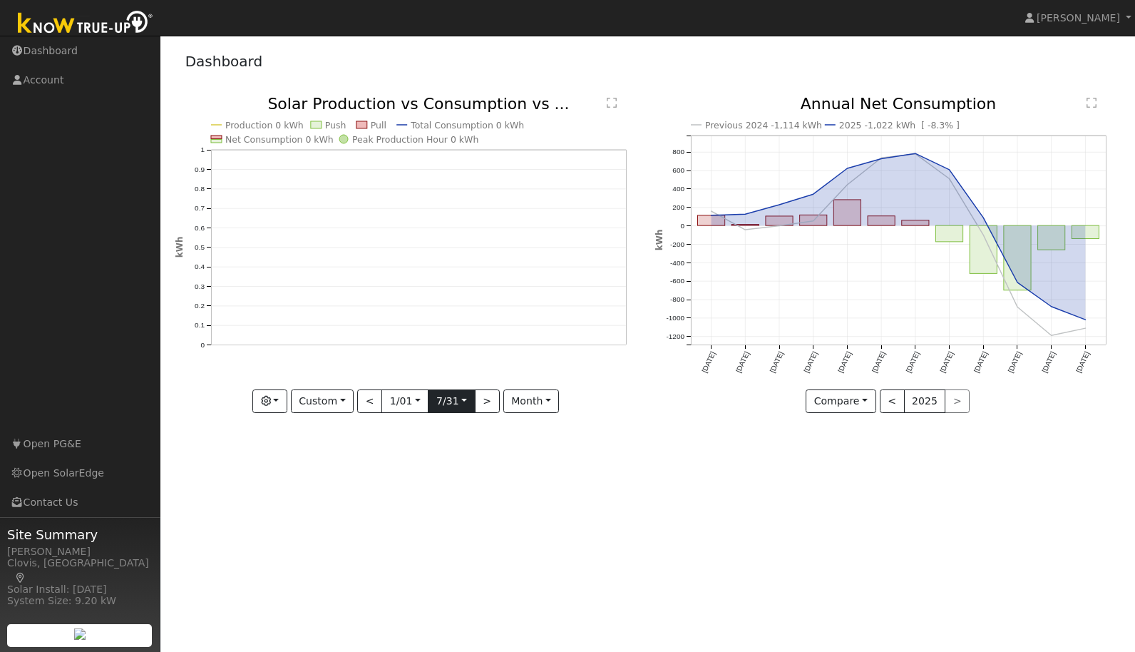
click at [463, 400] on input "[DATE]" at bounding box center [452, 401] width 46 height 23
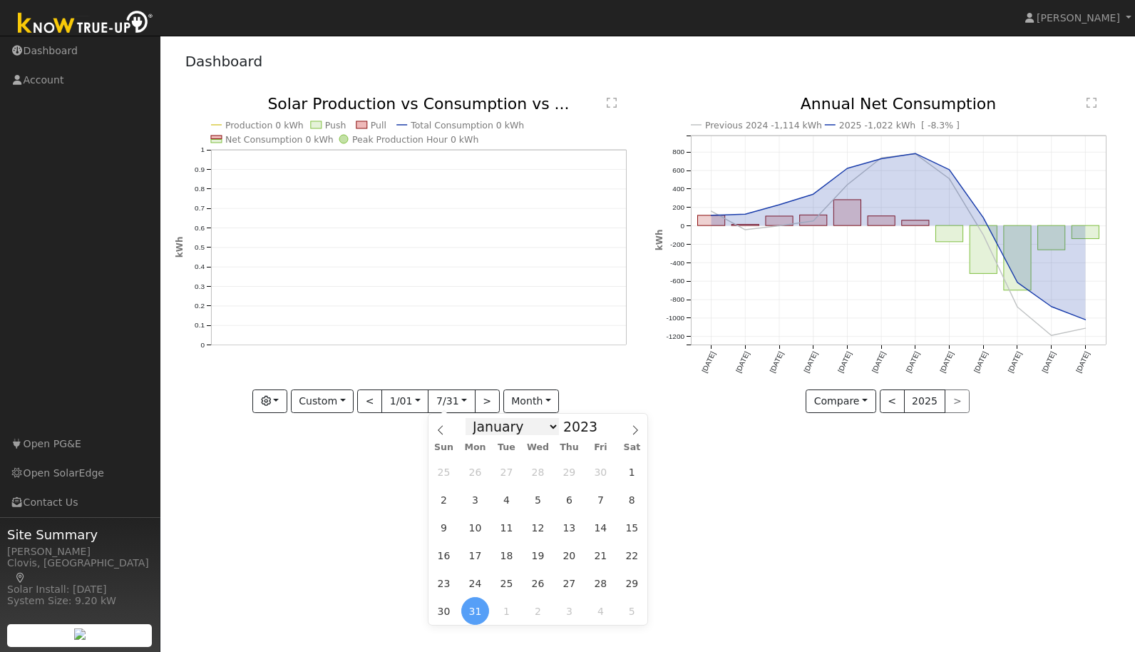
select select "11"
click at [603, 423] on span at bounding box center [605, 423] width 10 height 8
type input "2024"
click at [376, 498] on div "User Profile First name Last name Email Email Notifications No Emails No Emails…" at bounding box center [647, 344] width 975 height 616
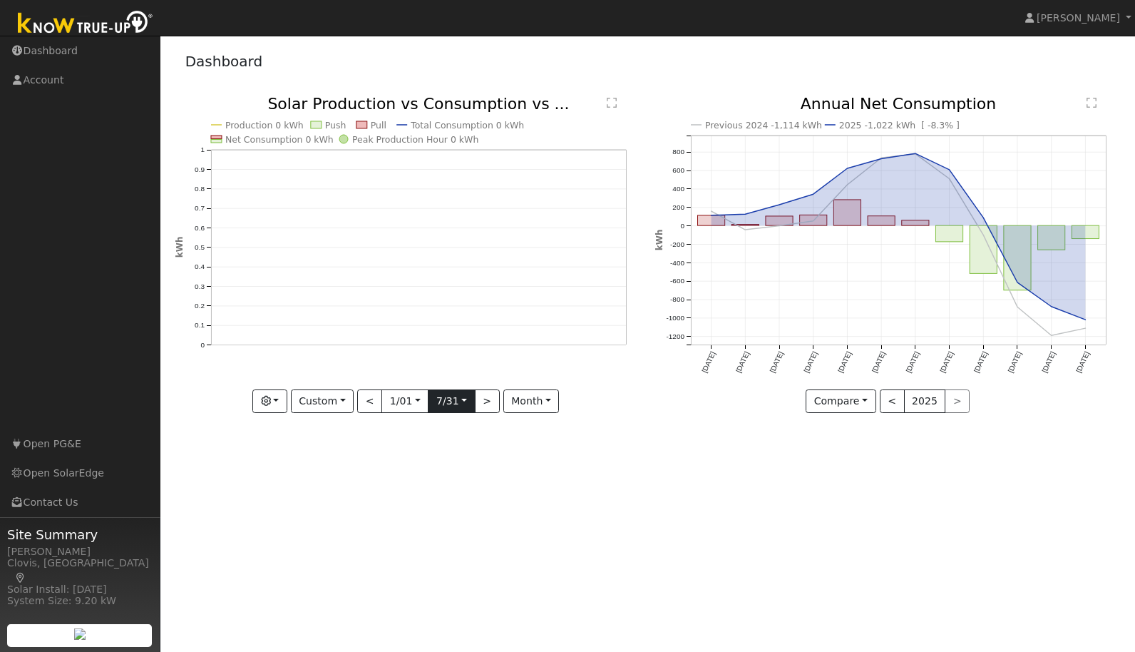
click at [462, 398] on input "[DATE]" at bounding box center [452, 401] width 46 height 23
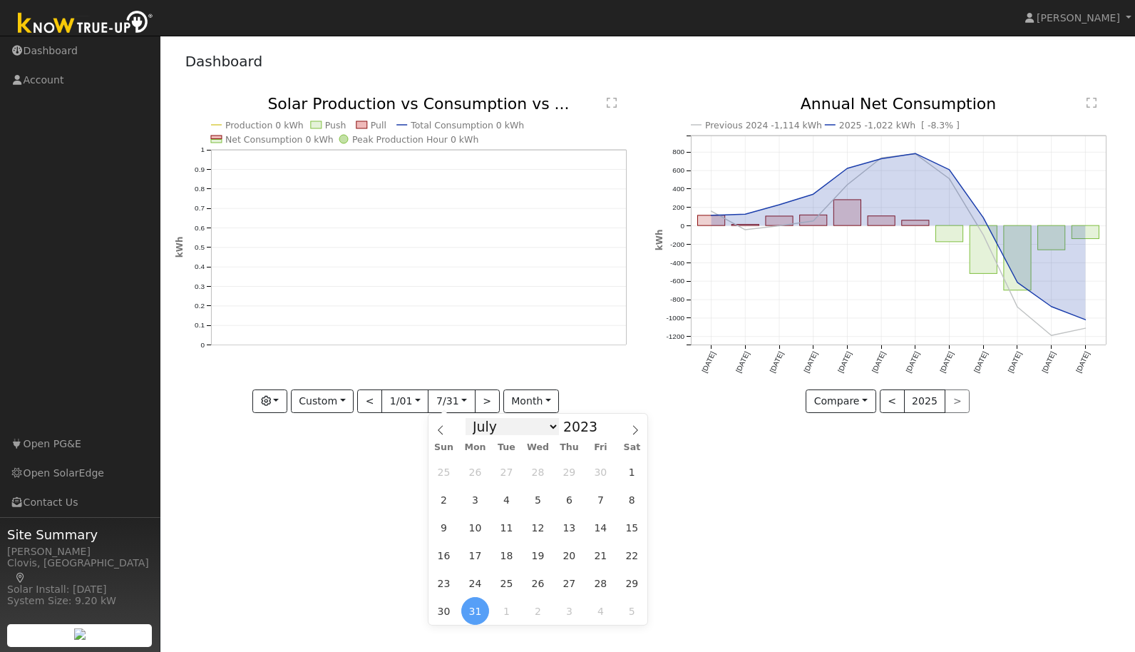
select select "11"
click at [601, 421] on span at bounding box center [605, 423] width 10 height 8
type input "2024"
click at [508, 582] on span "31" at bounding box center [507, 583] width 28 height 28
type input "[DATE]"
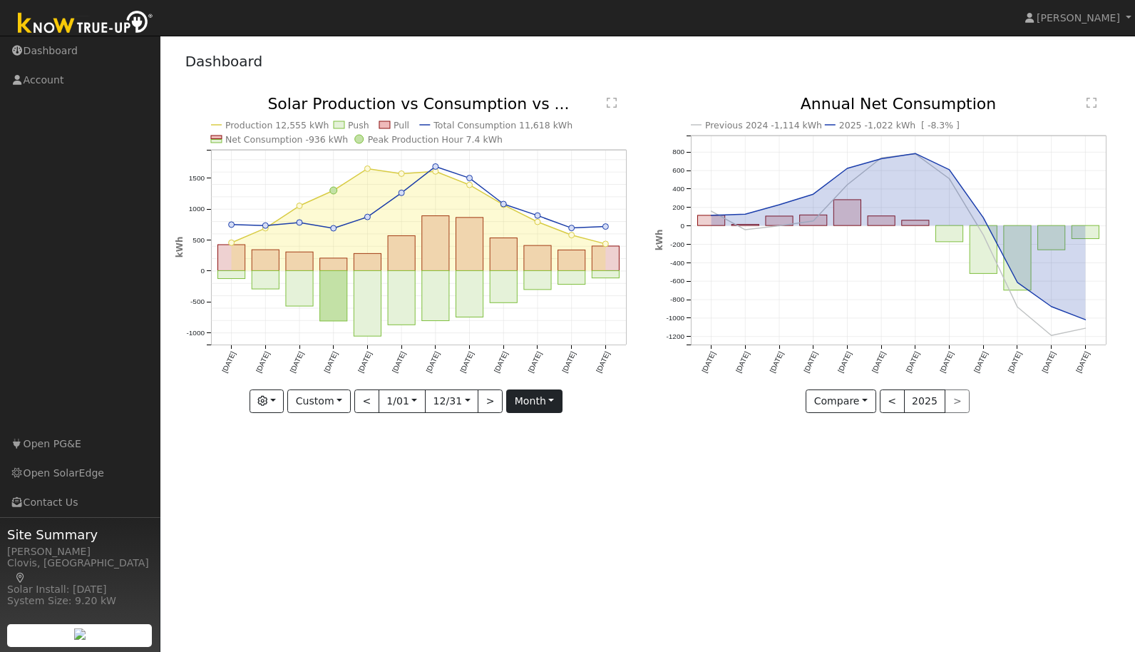
click at [547, 399] on button "month" at bounding box center [534, 401] width 56 height 24
click at [521, 450] on link "Day" at bounding box center [556, 451] width 99 height 20
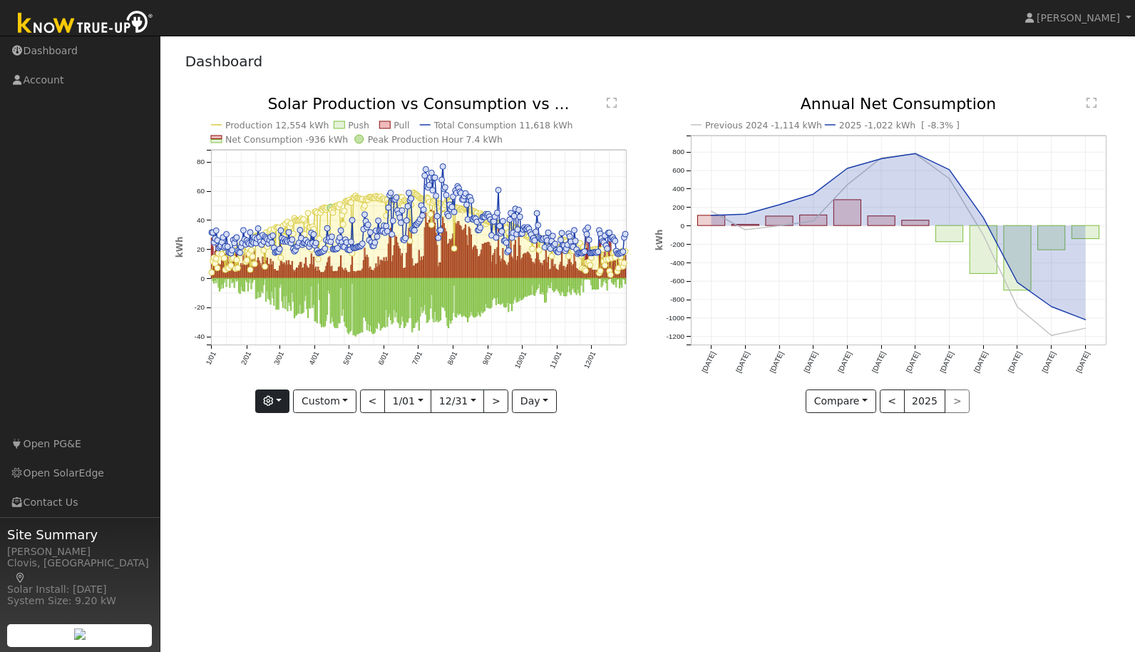
click at [288, 401] on button "button" at bounding box center [272, 401] width 35 height 24
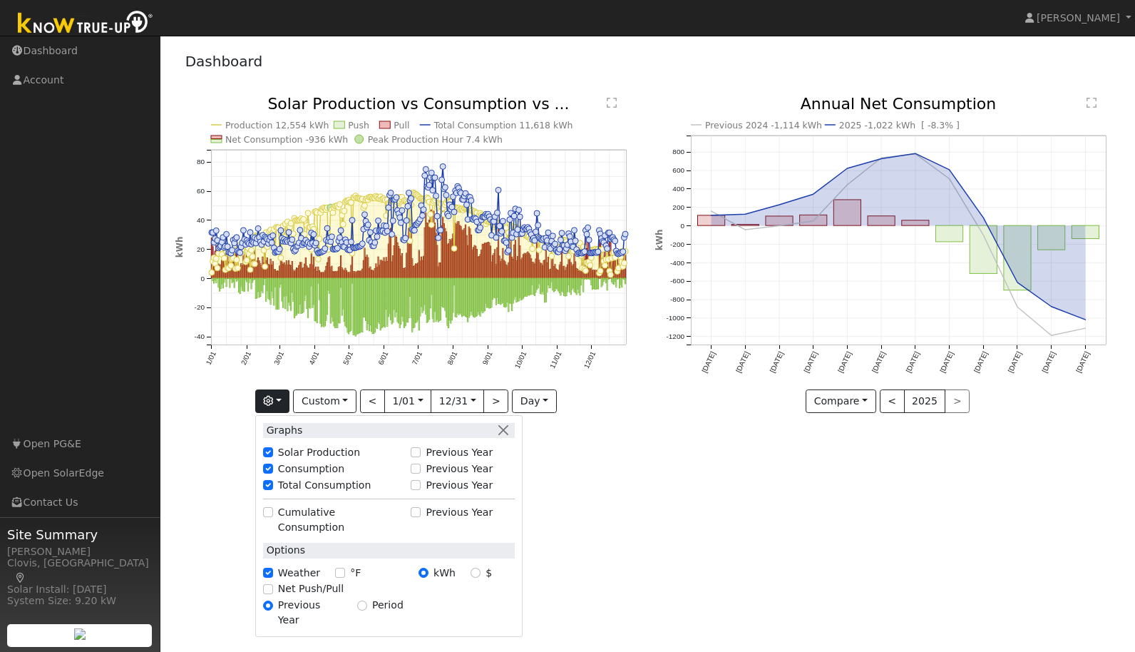
click at [229, 500] on div "User Profile First name Last name Email Email Notifications No Emails No Emails…" at bounding box center [647, 344] width 975 height 616
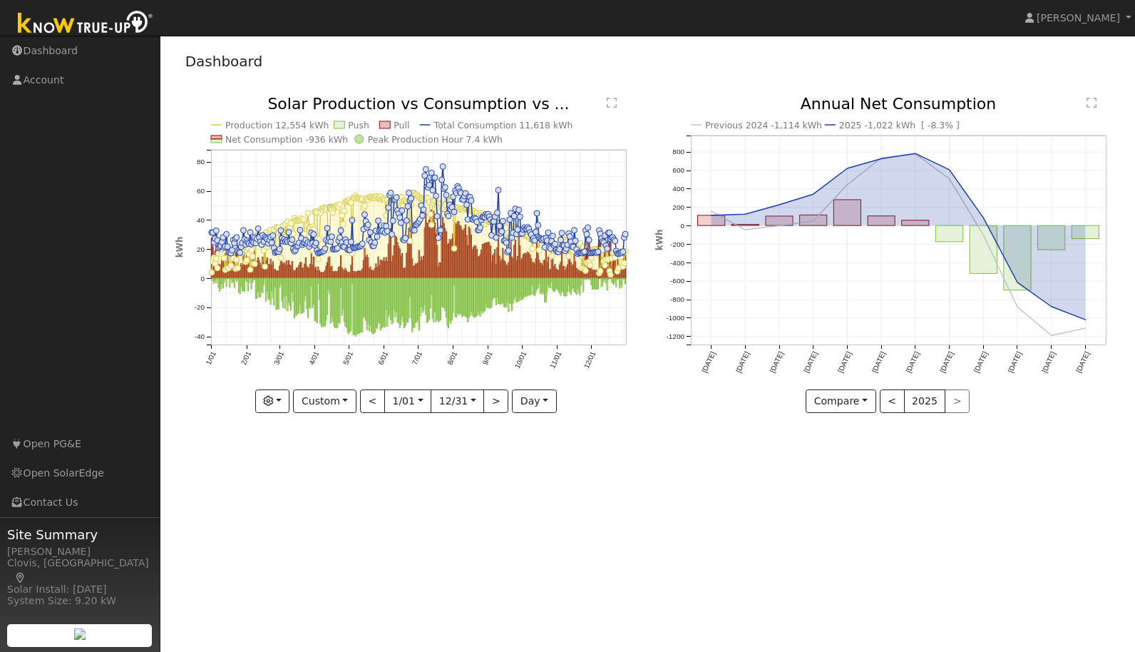
click at [614, 103] on text "" at bounding box center [612, 102] width 10 height 11
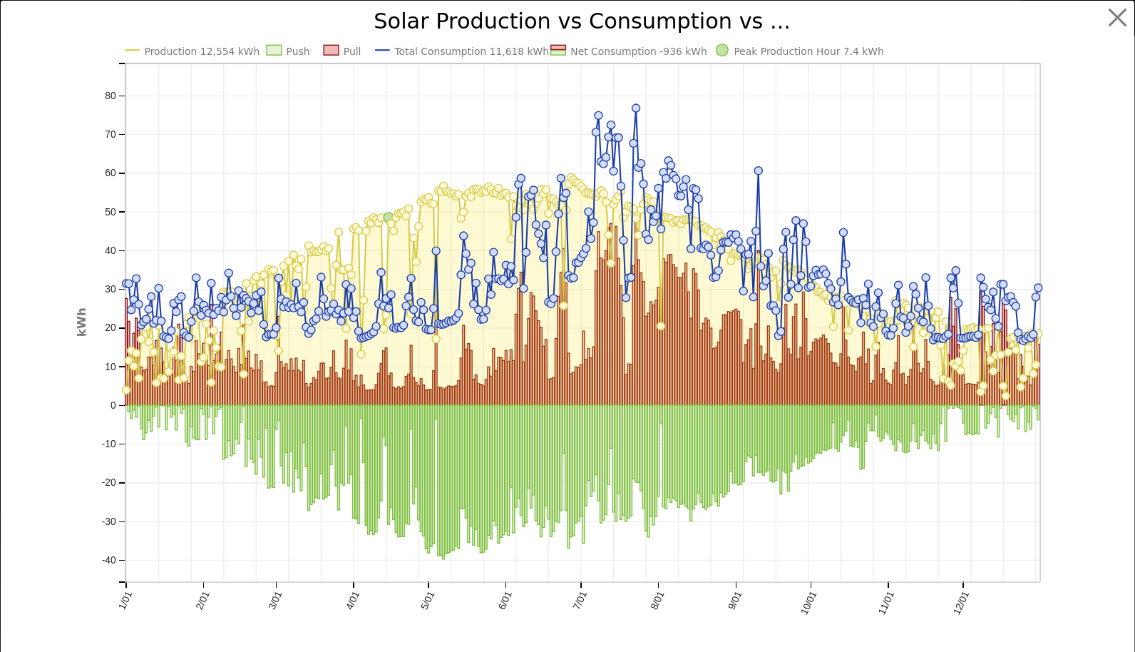
click at [1106, 16] on button "button" at bounding box center [1117, 17] width 27 height 27
